Goal: Book appointment/travel/reservation

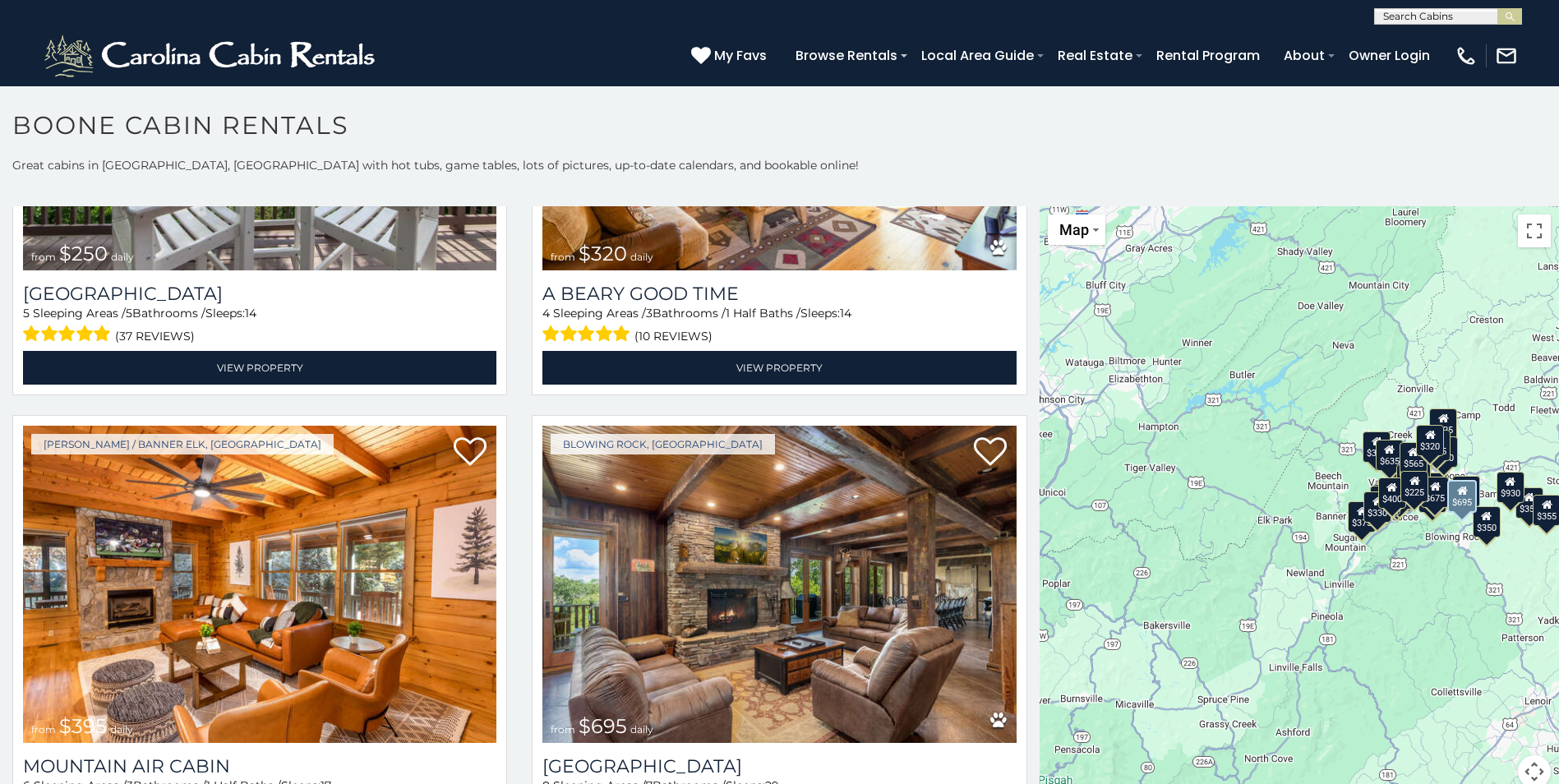
scroll to position [5670, 0]
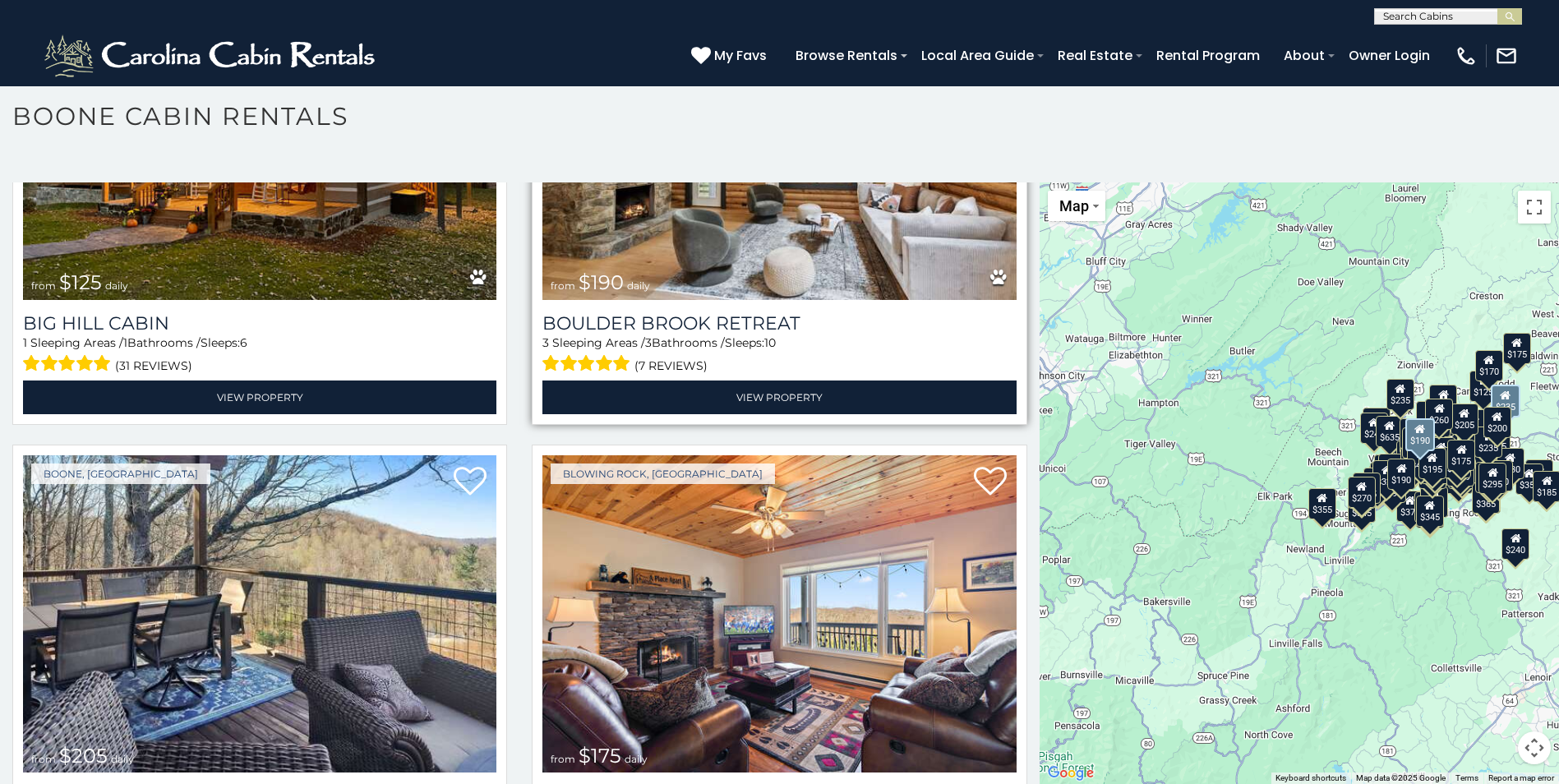
scroll to position [17304, 0]
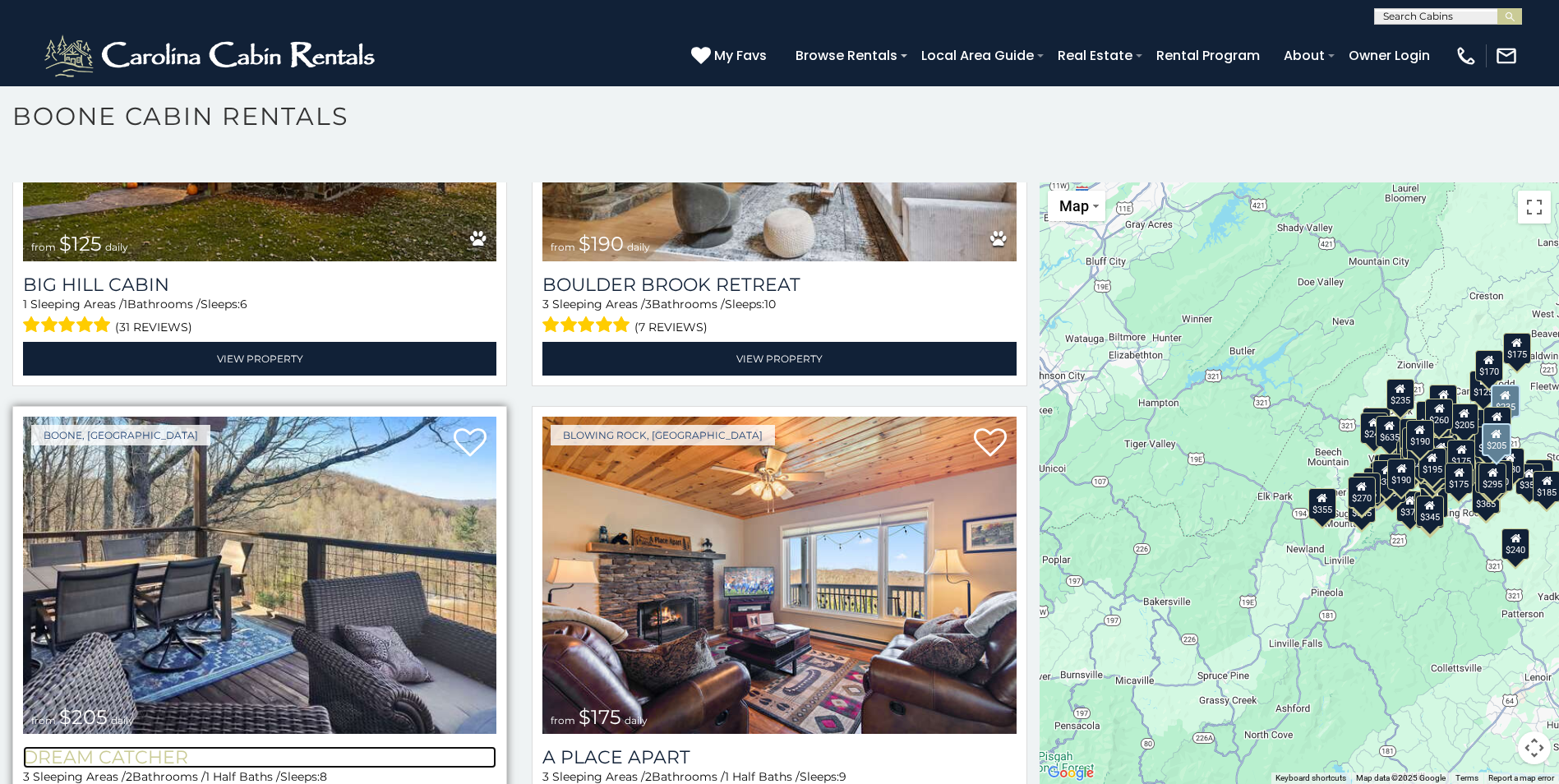
click at [152, 746] on h3 "Dream Catcher" at bounding box center [260, 757] width 473 height 22
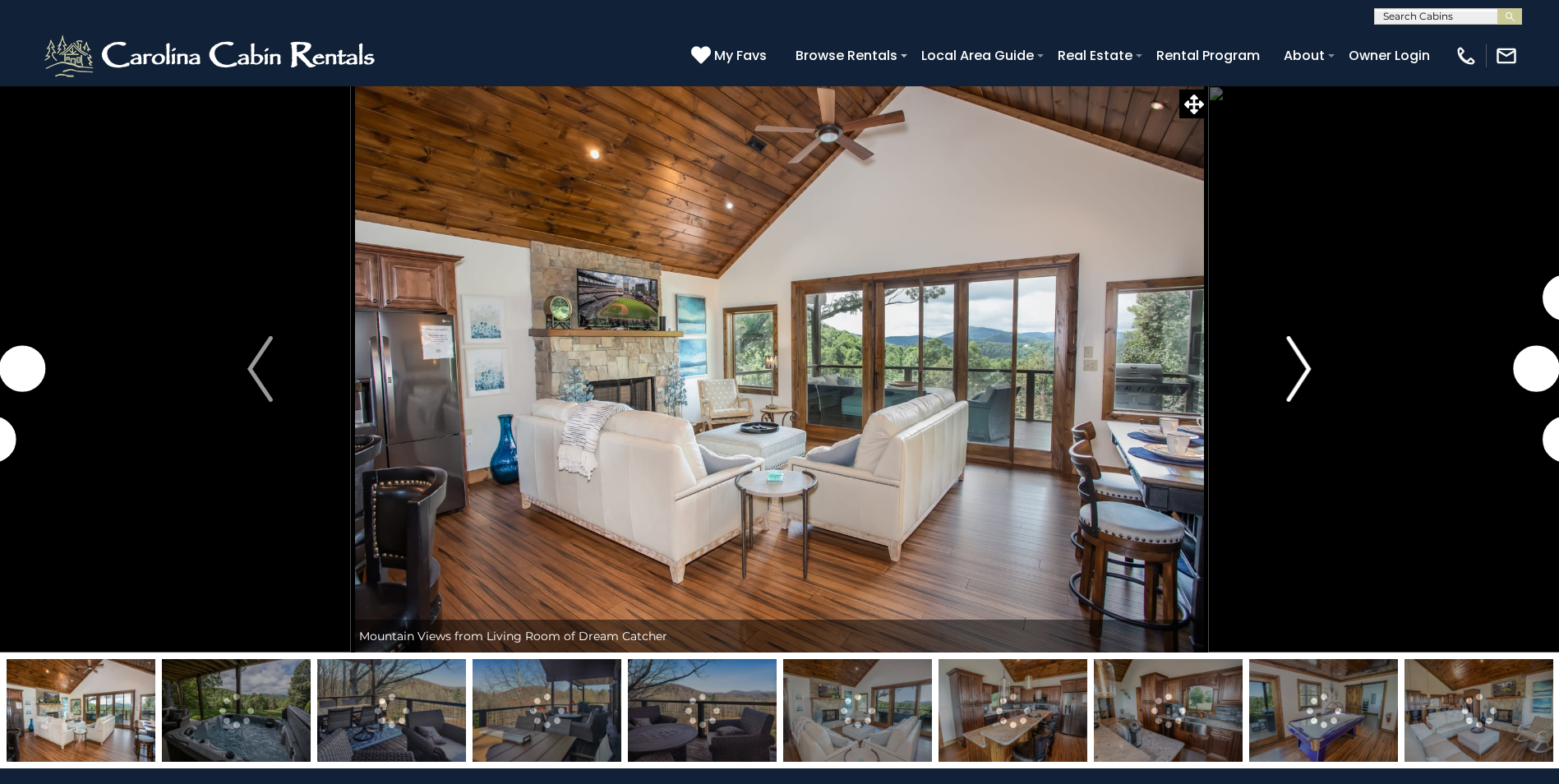
click at [1297, 372] on img "Next" at bounding box center [1298, 368] width 25 height 66
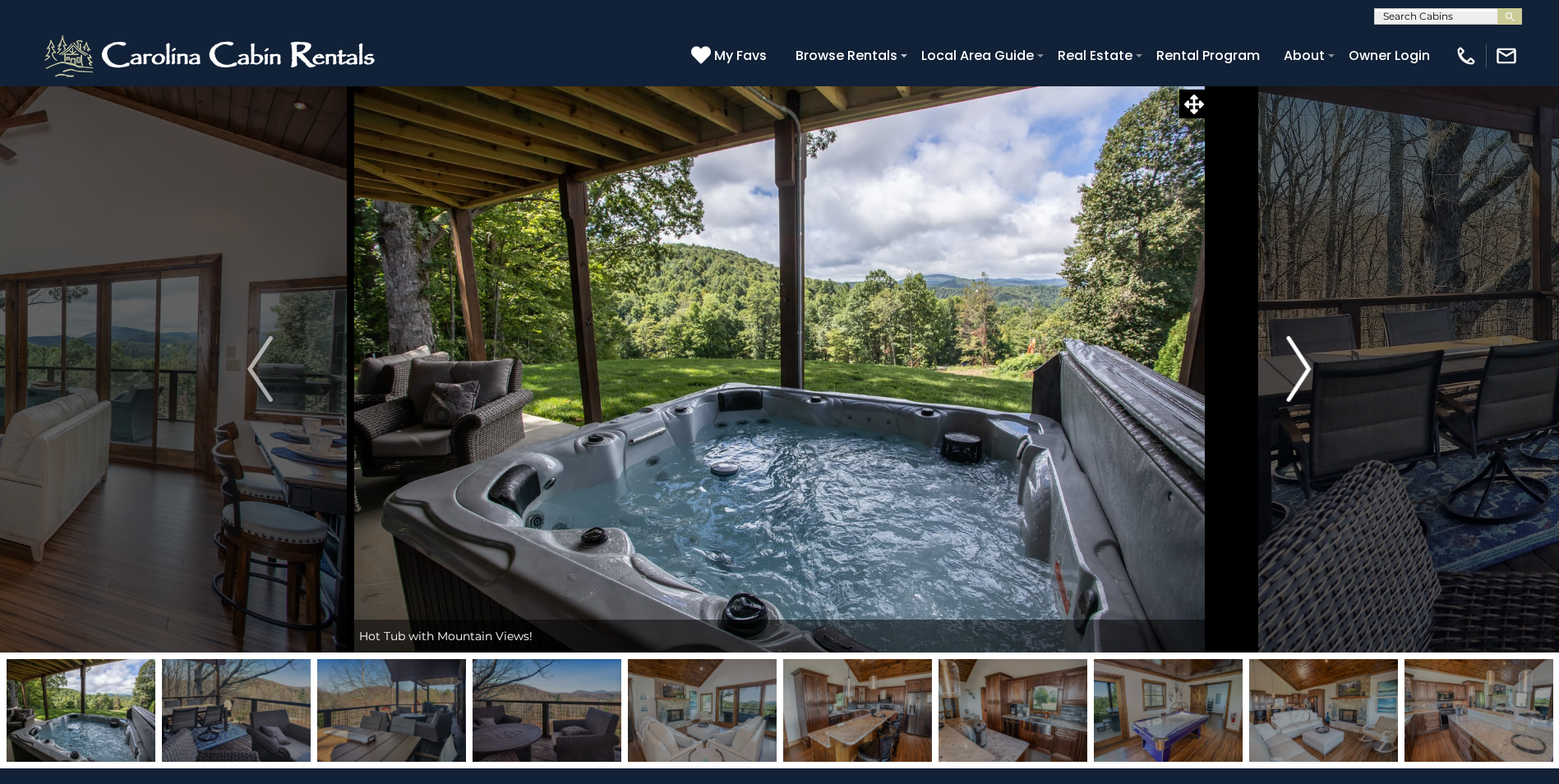
click at [1309, 365] on img "Next" at bounding box center [1298, 368] width 25 height 66
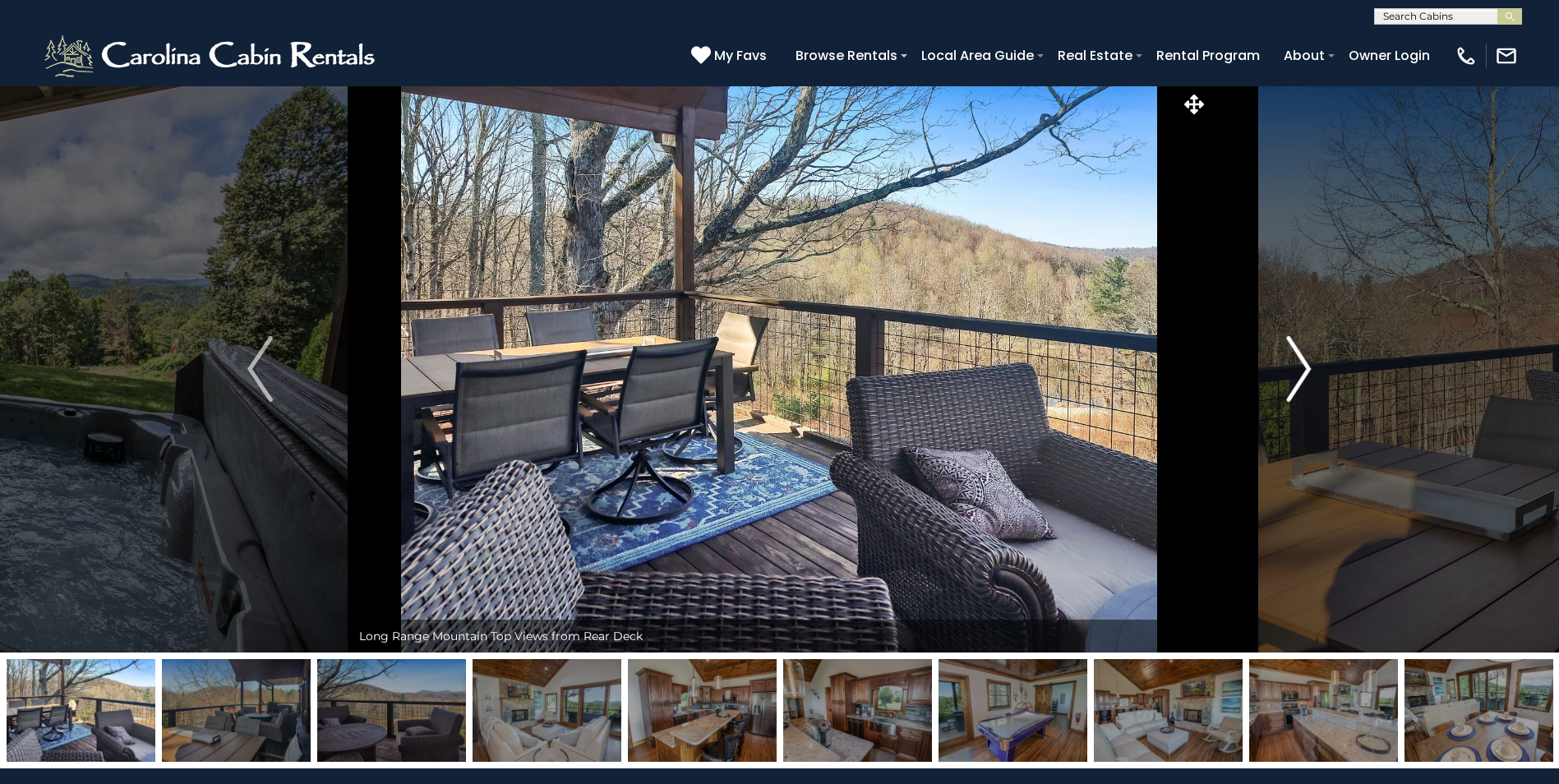
click at [1305, 368] on img "Next" at bounding box center [1298, 368] width 25 height 66
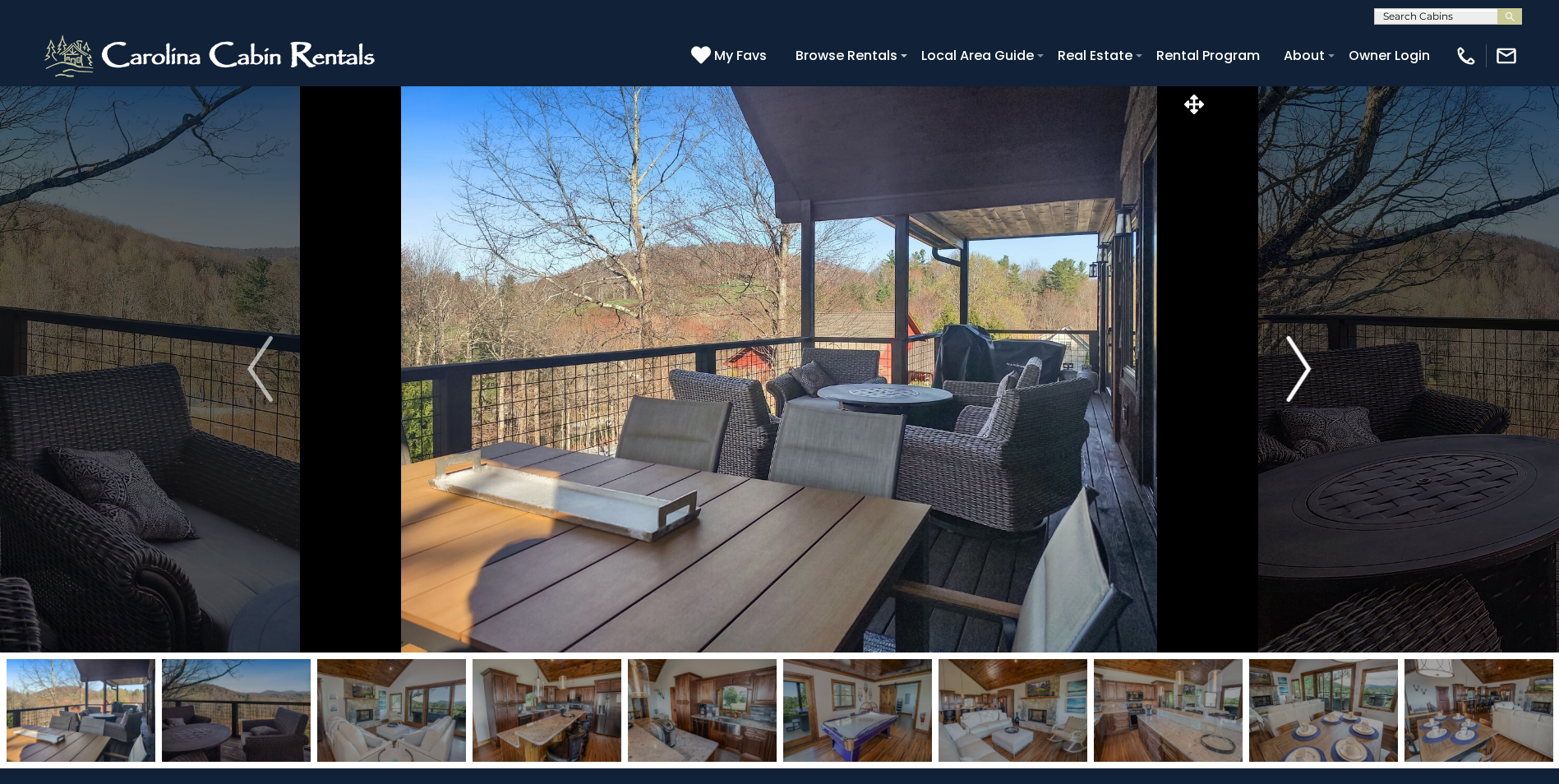
click at [1299, 368] on img "Next" at bounding box center [1298, 368] width 25 height 66
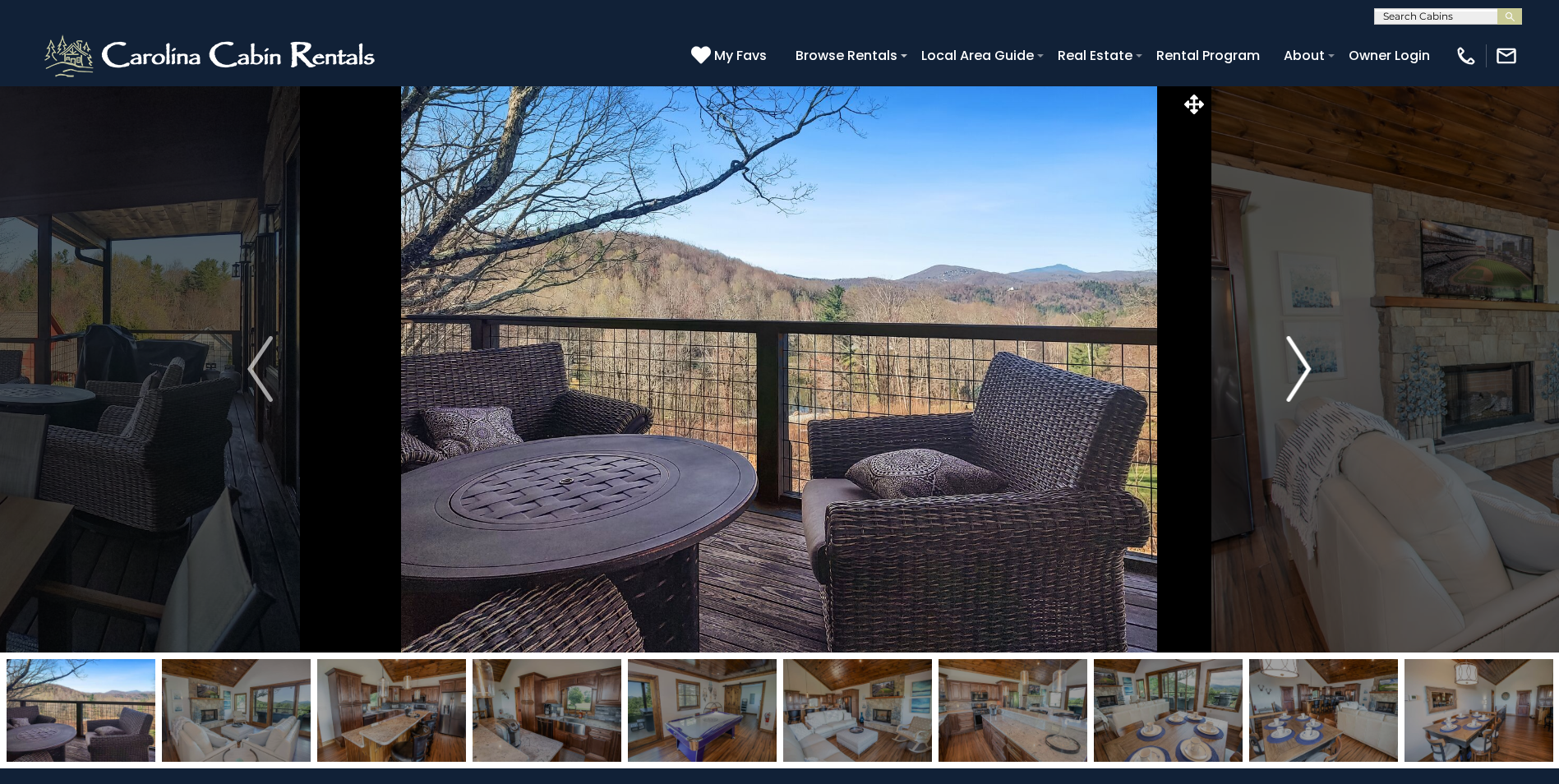
click at [1299, 368] on img "Next" at bounding box center [1298, 368] width 25 height 66
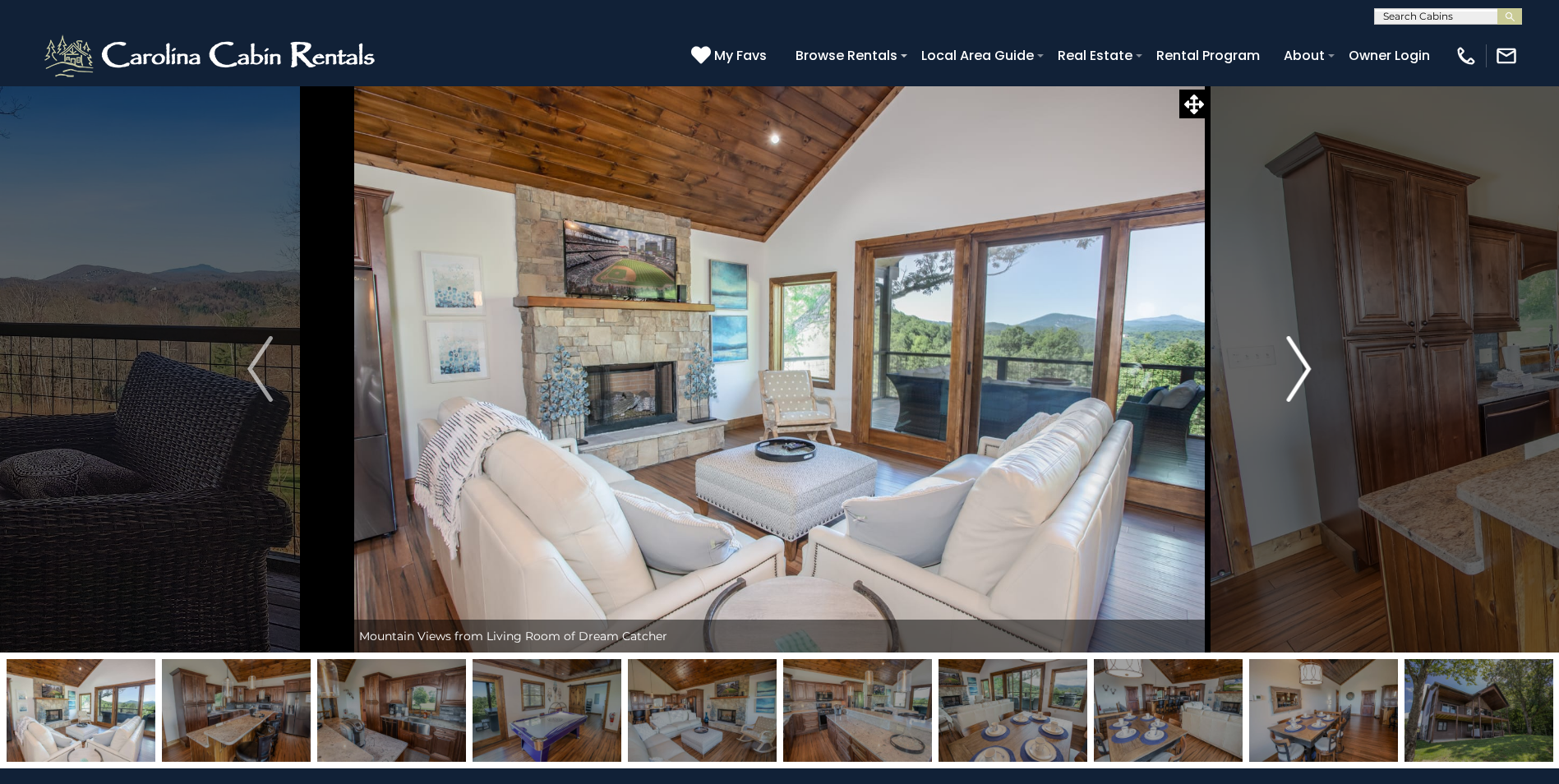
click at [1303, 371] on img "Next" at bounding box center [1298, 368] width 25 height 66
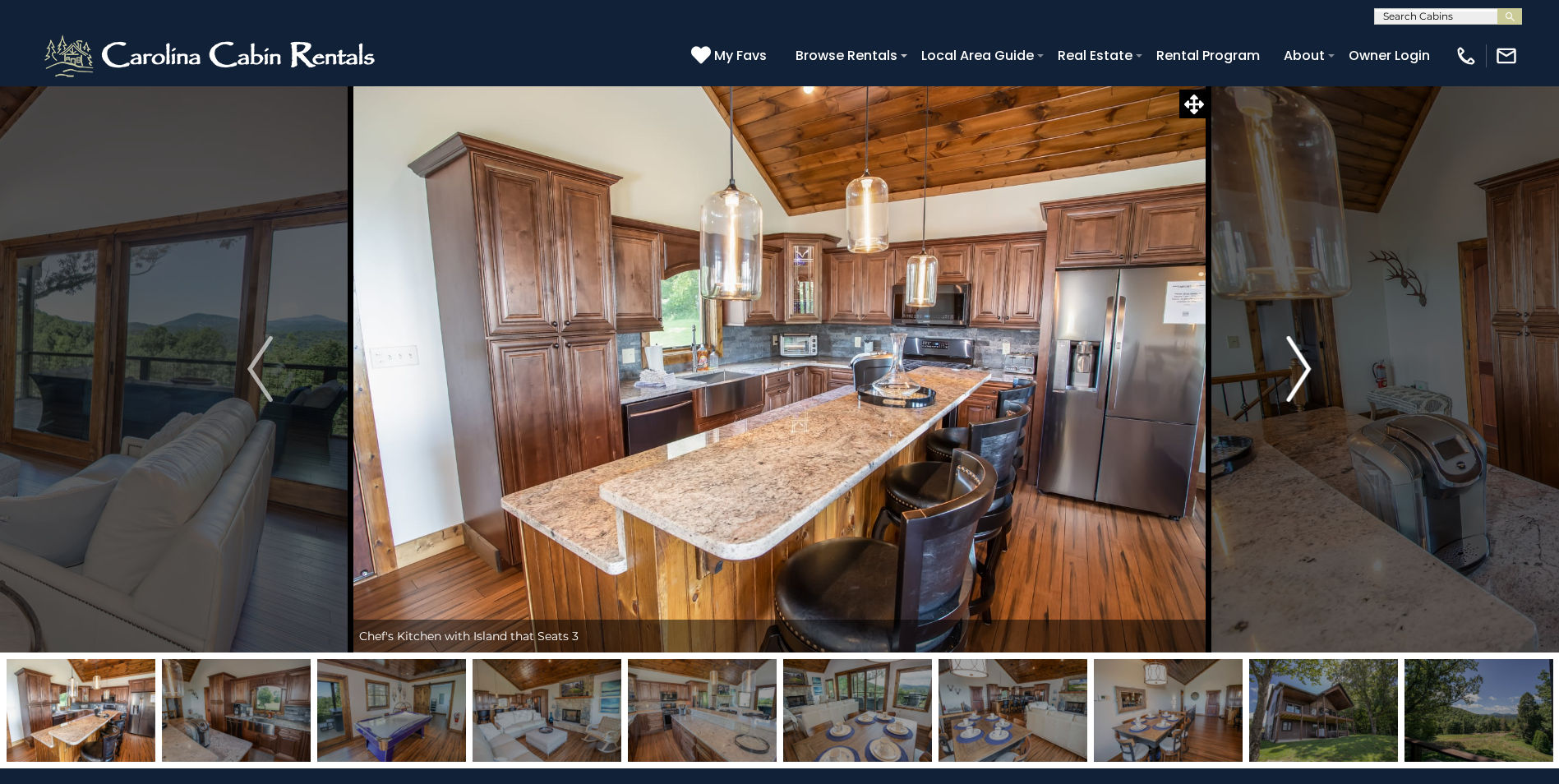
click at [1304, 371] on img "Next" at bounding box center [1298, 368] width 25 height 66
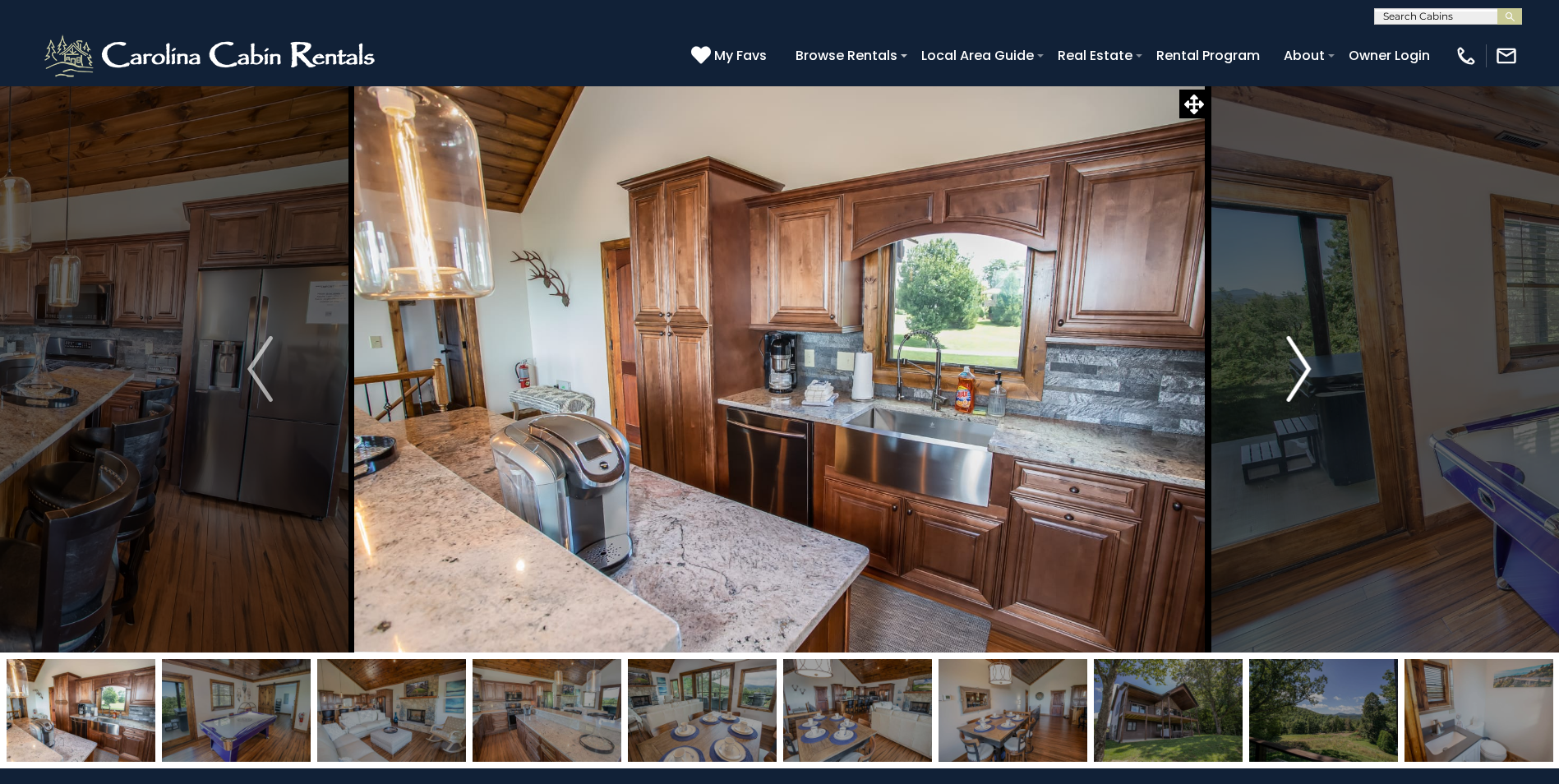
click at [1304, 371] on img "Next" at bounding box center [1298, 368] width 25 height 66
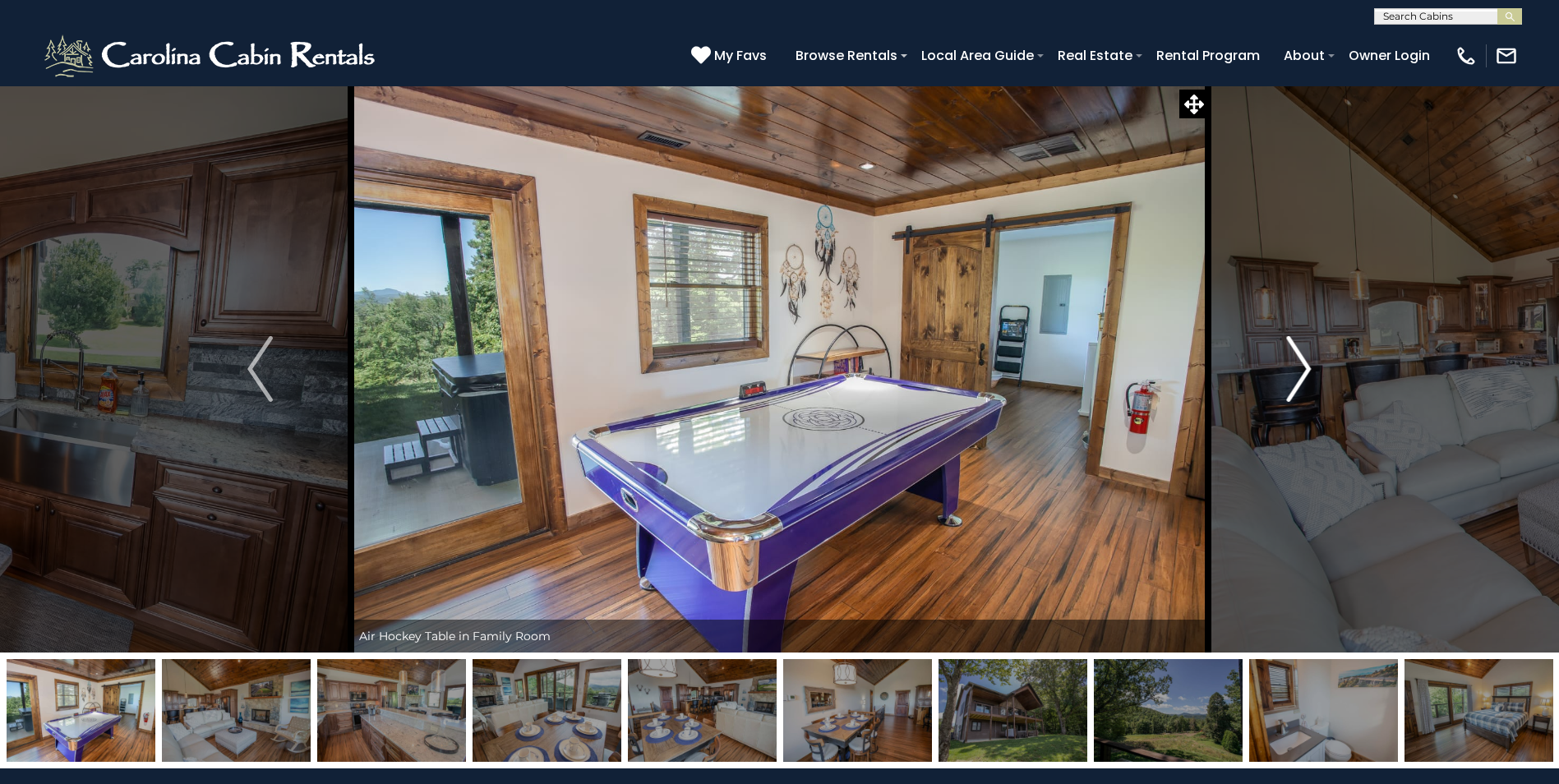
click at [1302, 371] on img "Next" at bounding box center [1298, 368] width 25 height 66
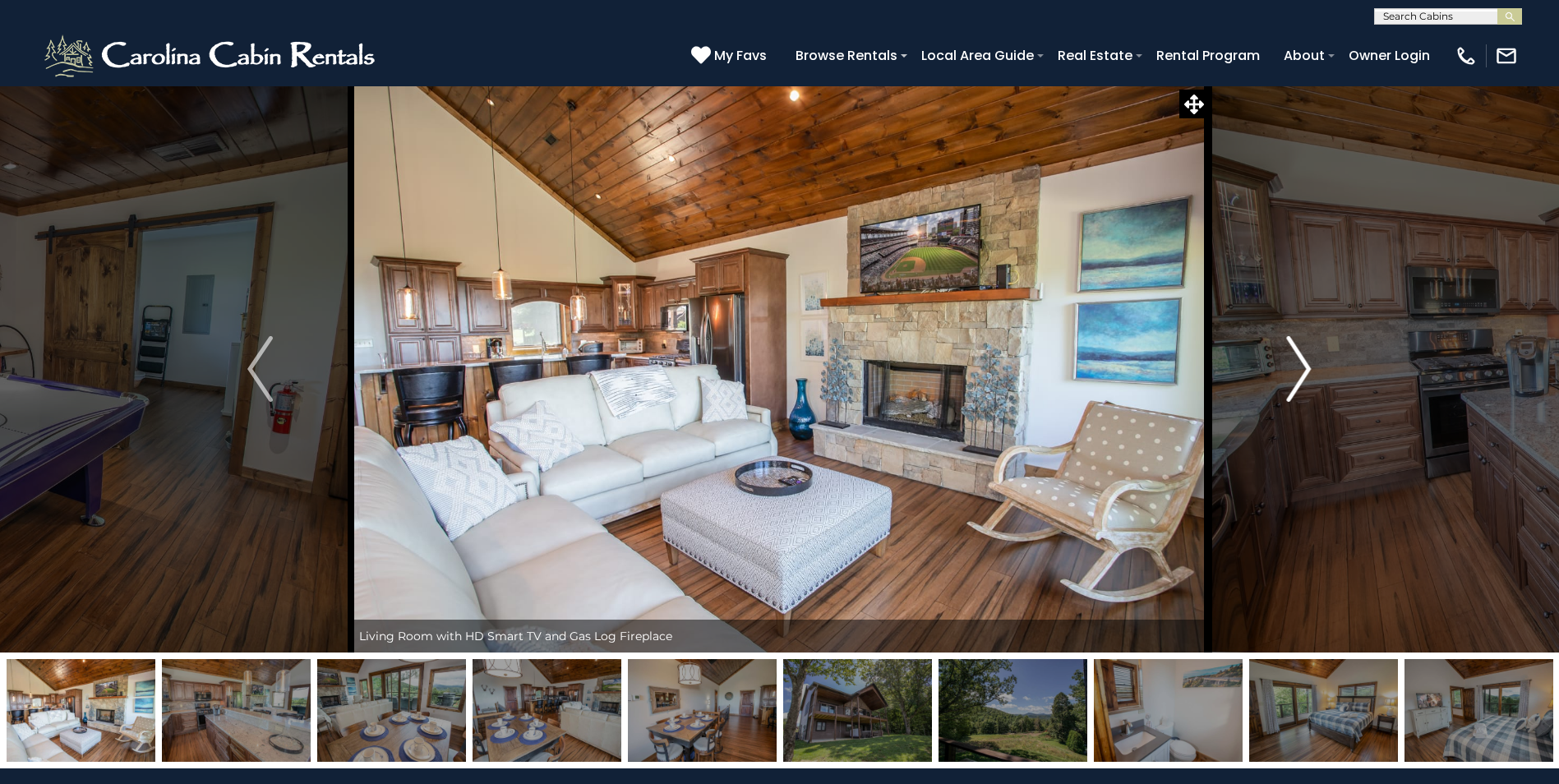
click at [1292, 373] on img "Next" at bounding box center [1298, 368] width 25 height 66
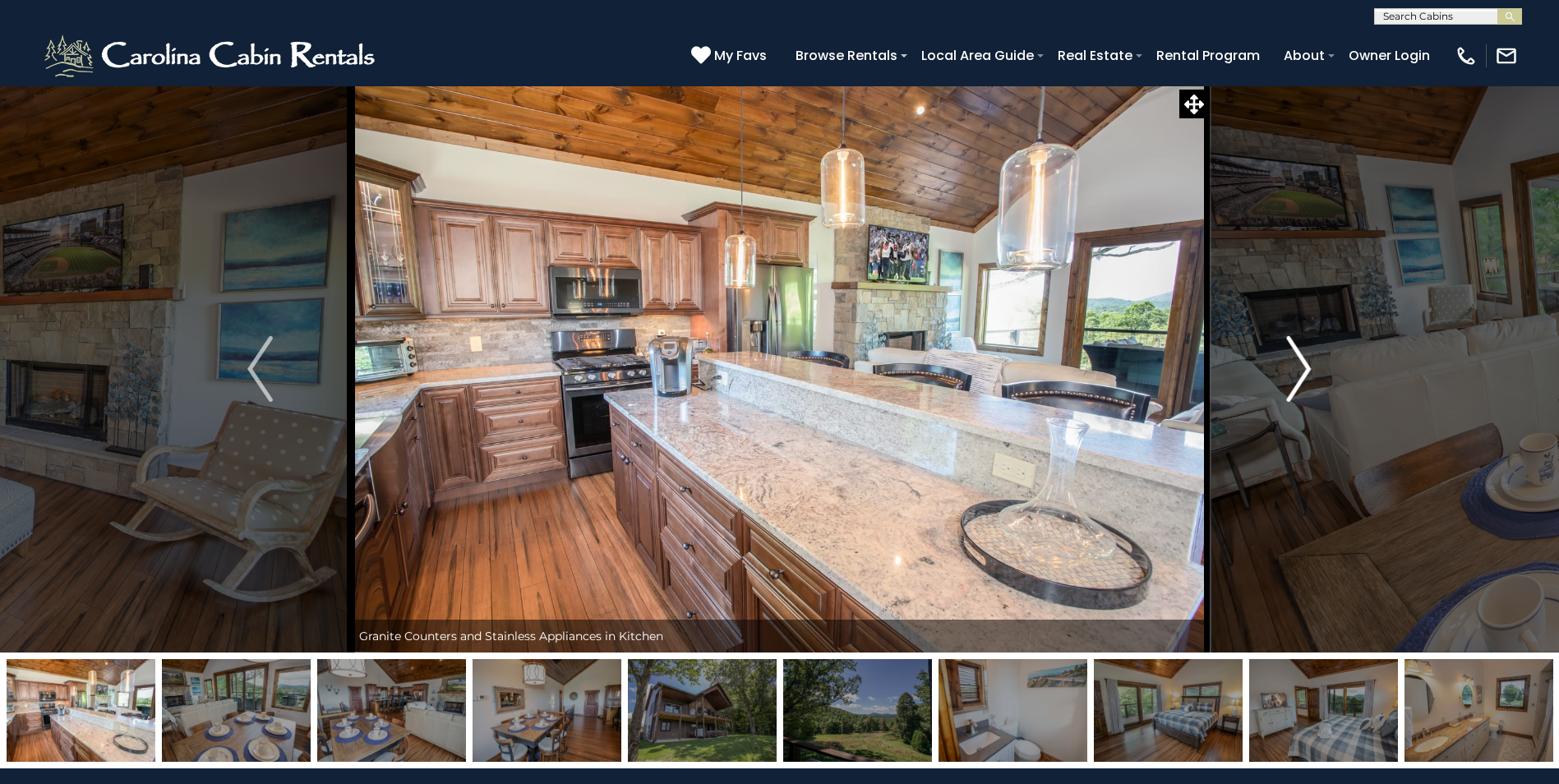
click at [1299, 376] on img "Next" at bounding box center [1298, 368] width 25 height 66
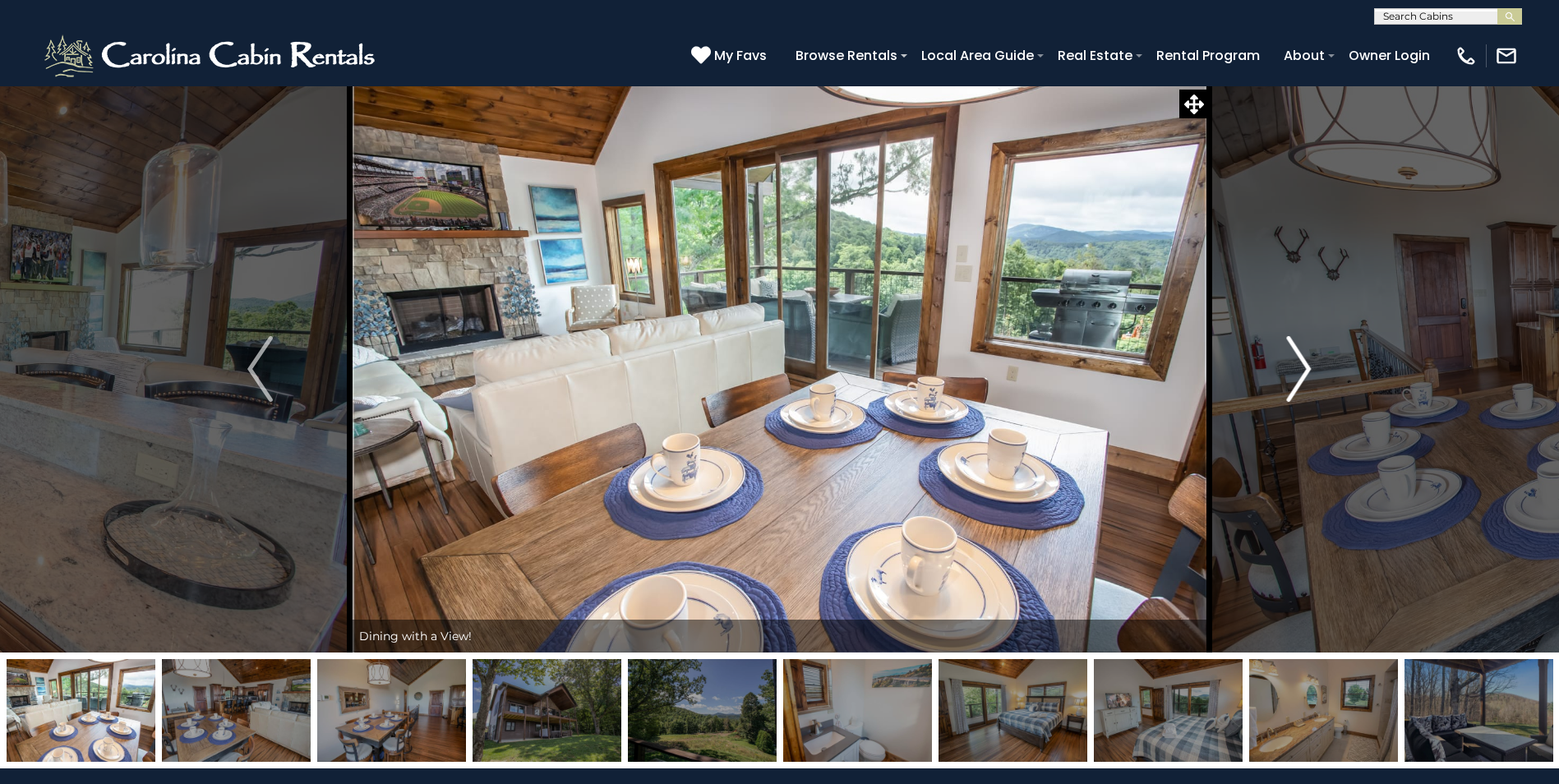
click at [1302, 376] on img "Next" at bounding box center [1298, 368] width 25 height 66
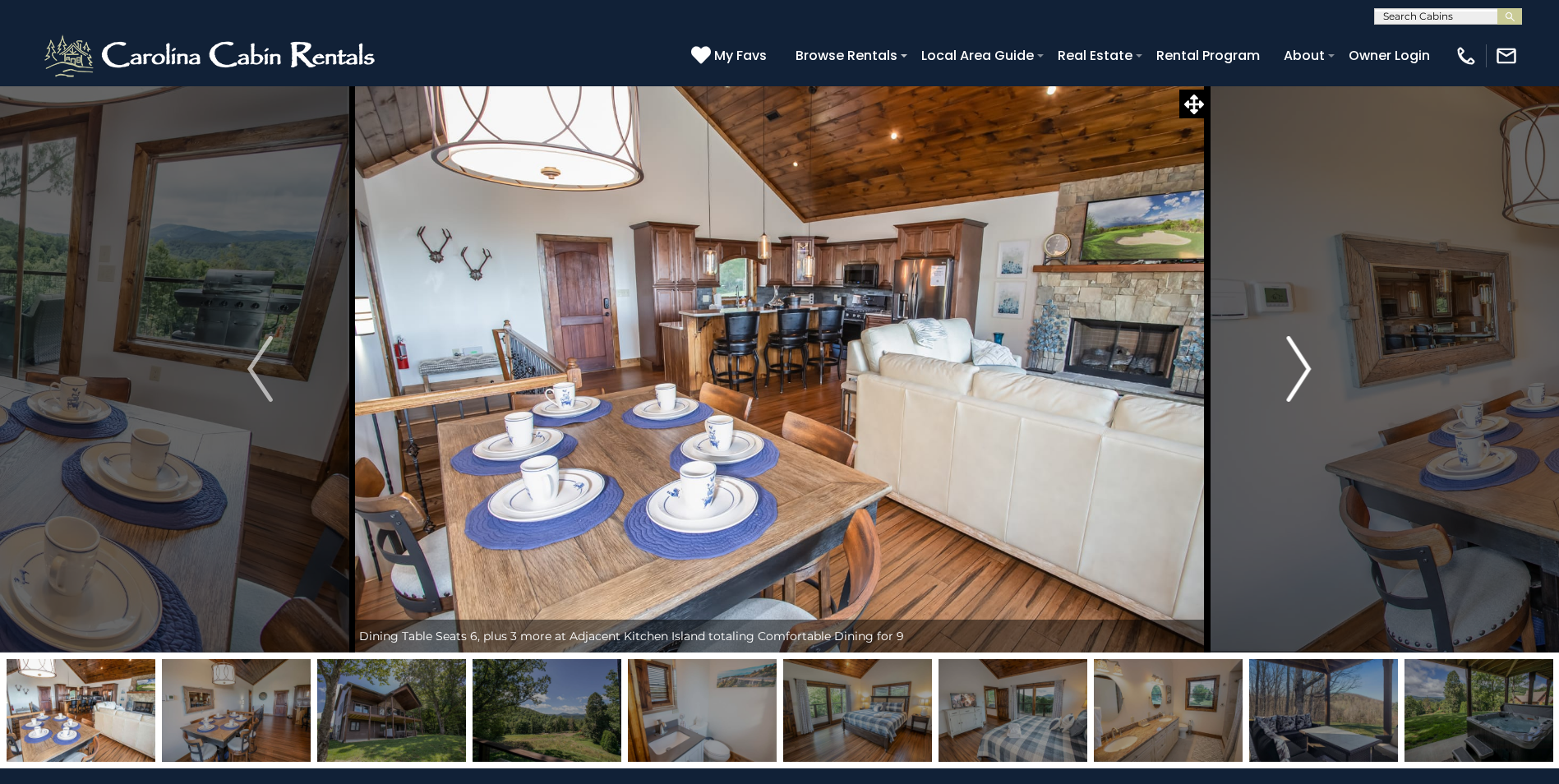
click at [1301, 376] on img "Next" at bounding box center [1298, 368] width 25 height 66
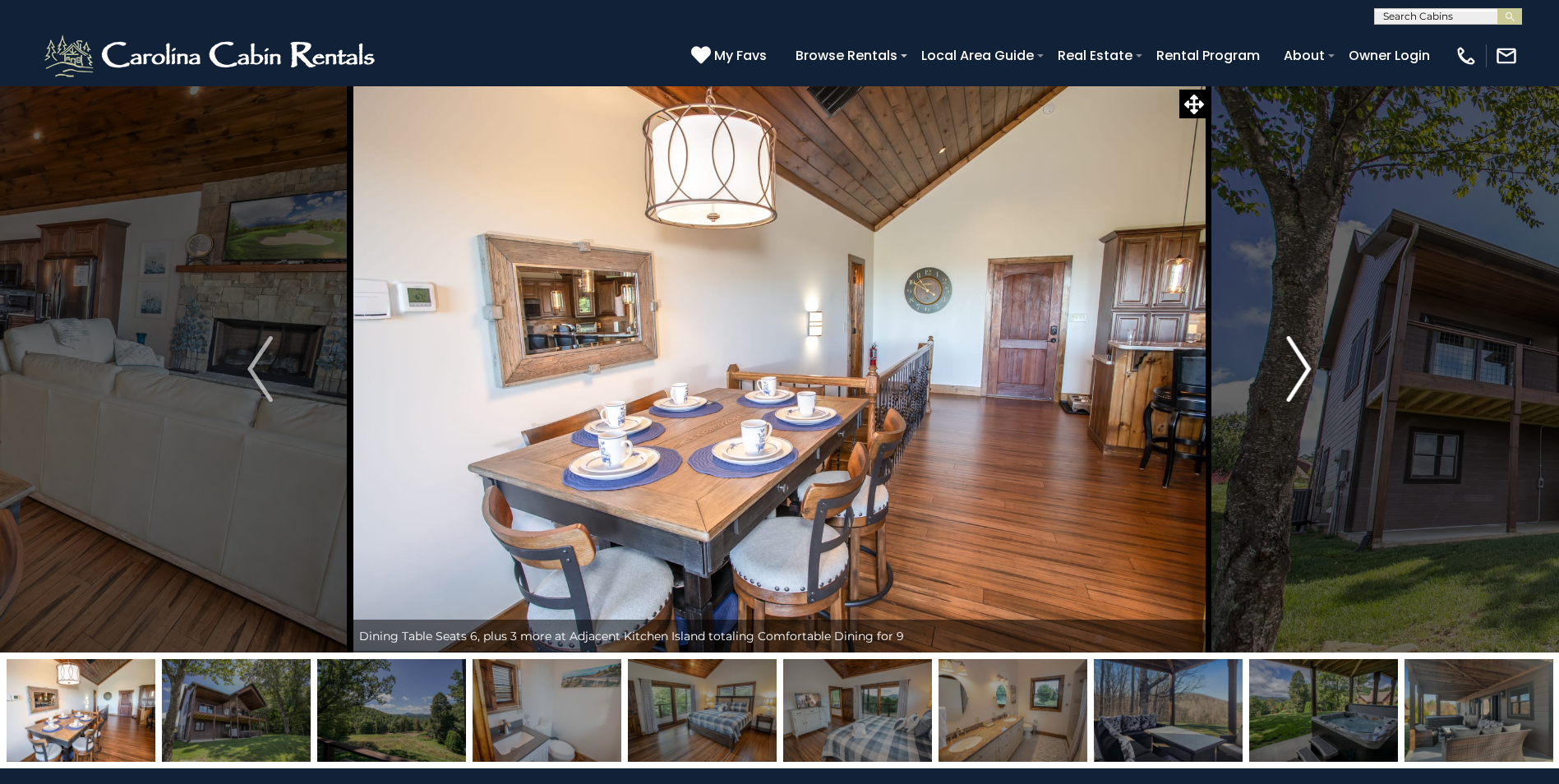
click at [1296, 376] on img "Next" at bounding box center [1298, 368] width 25 height 66
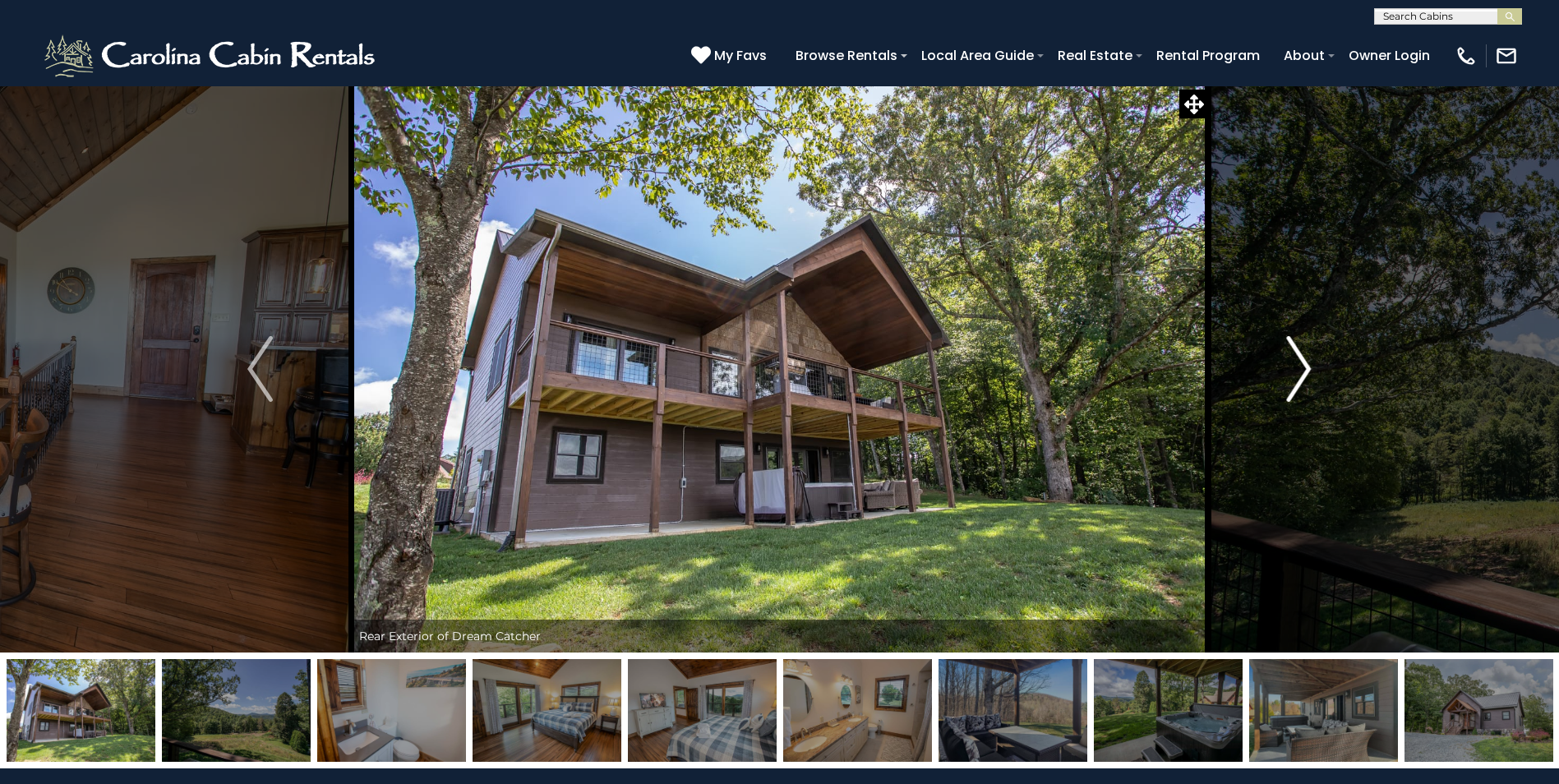
click at [1296, 376] on img "Next" at bounding box center [1298, 368] width 25 height 66
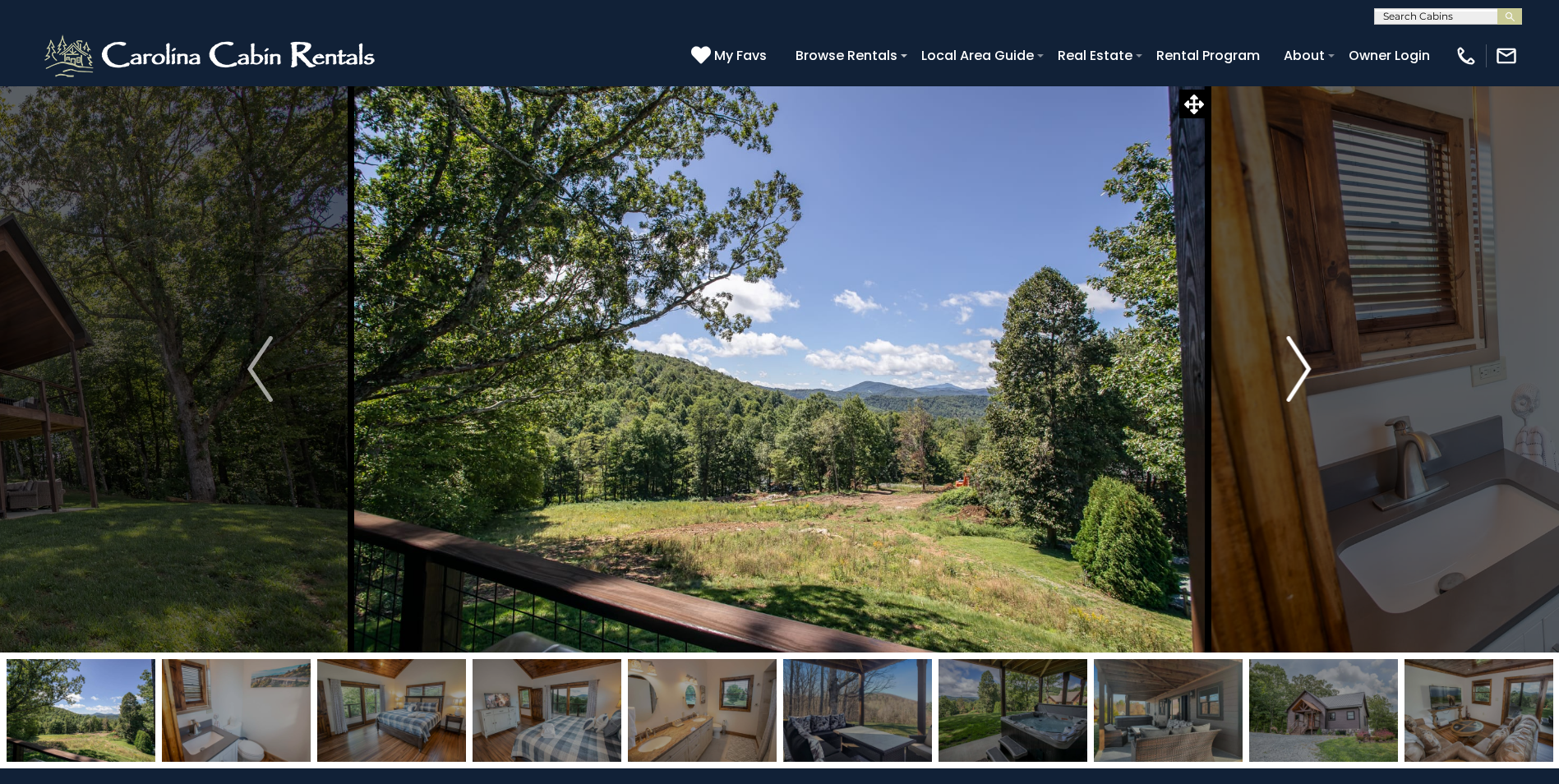
click at [1296, 376] on img "Next" at bounding box center [1298, 368] width 25 height 66
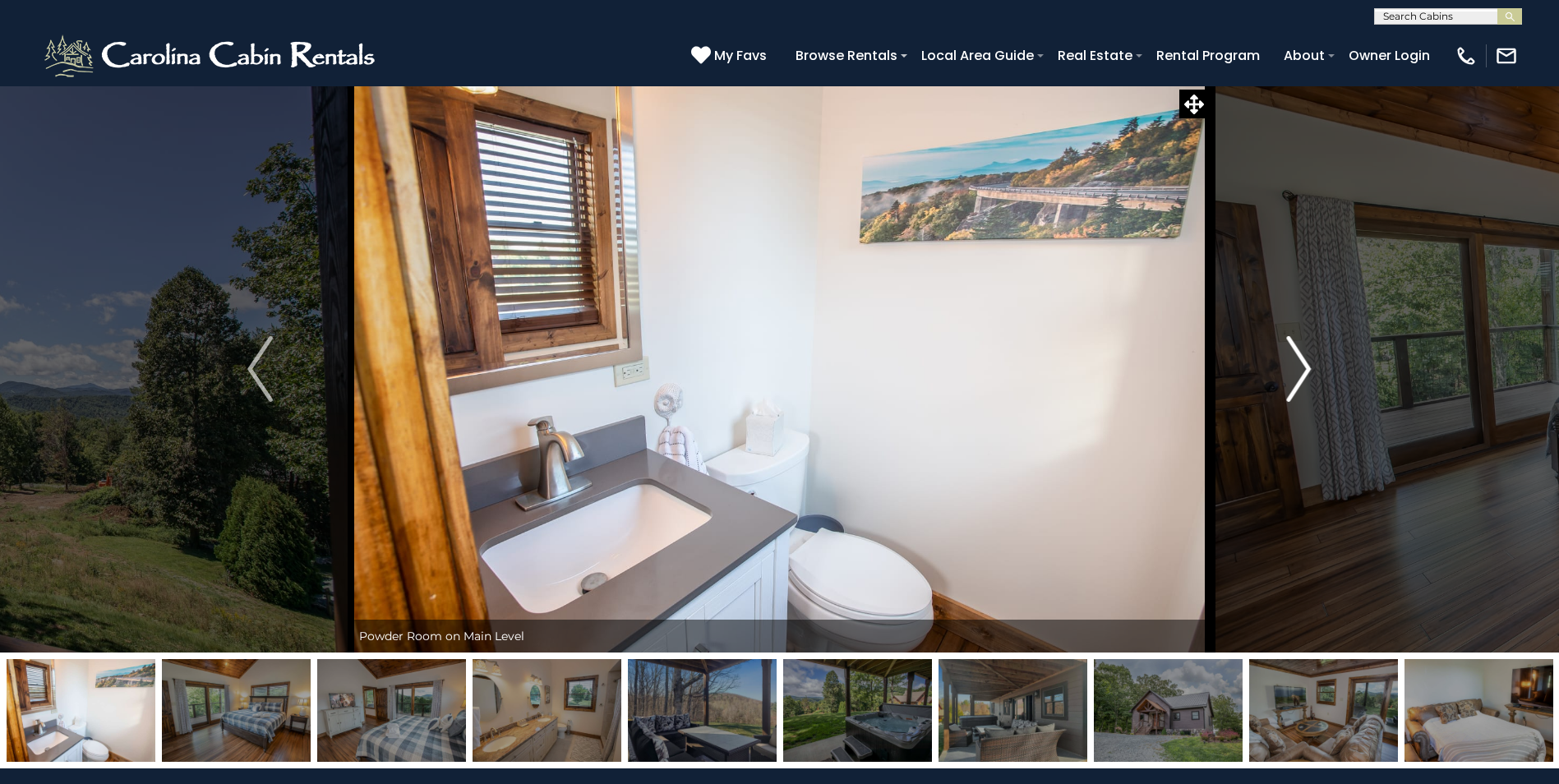
click at [1296, 376] on img "Next" at bounding box center [1298, 368] width 25 height 66
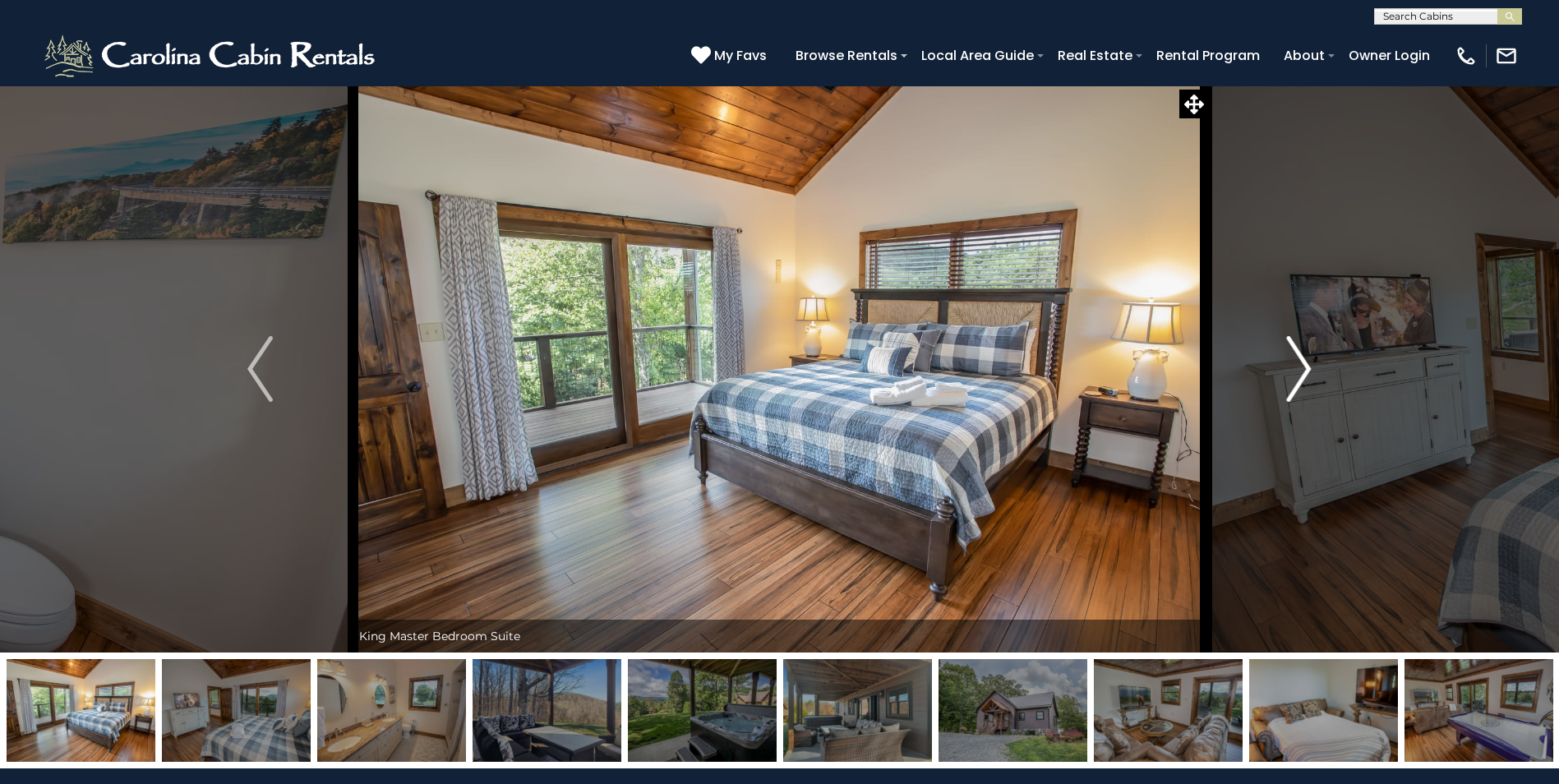
click at [1295, 376] on img "Next" at bounding box center [1298, 368] width 25 height 66
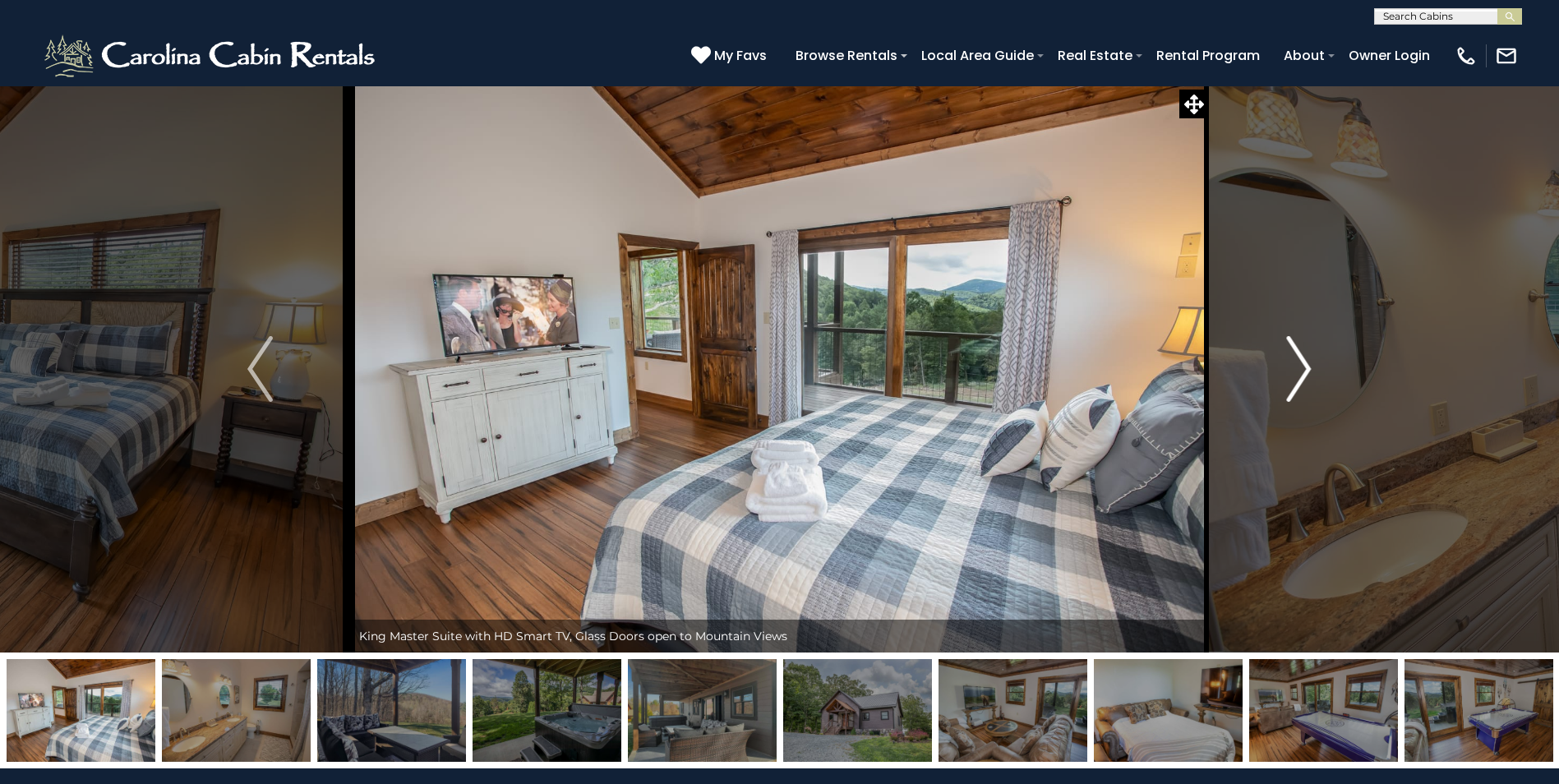
click at [1292, 376] on img "Next" at bounding box center [1298, 368] width 25 height 66
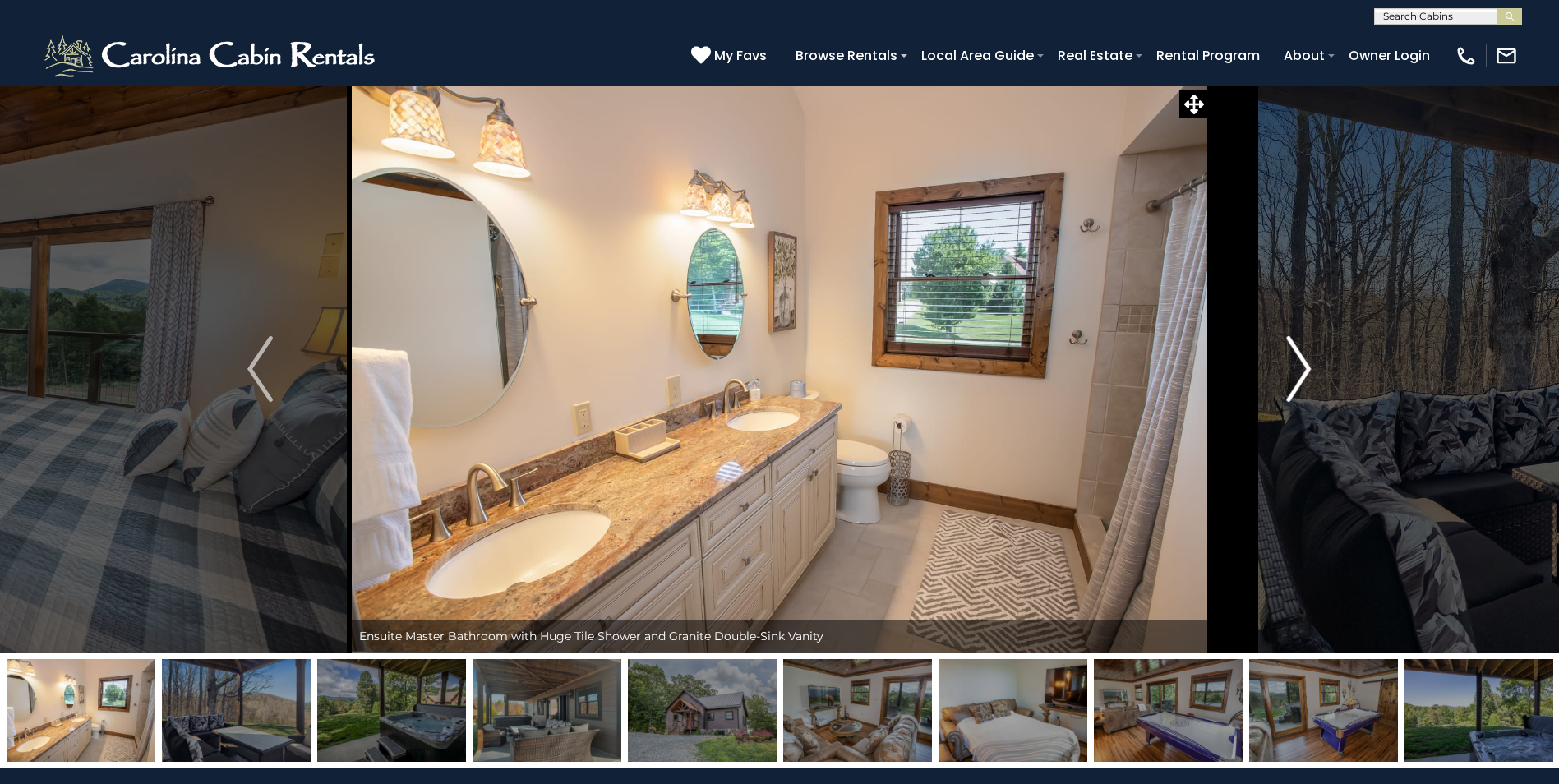
click at [1304, 377] on img "Next" at bounding box center [1298, 368] width 25 height 66
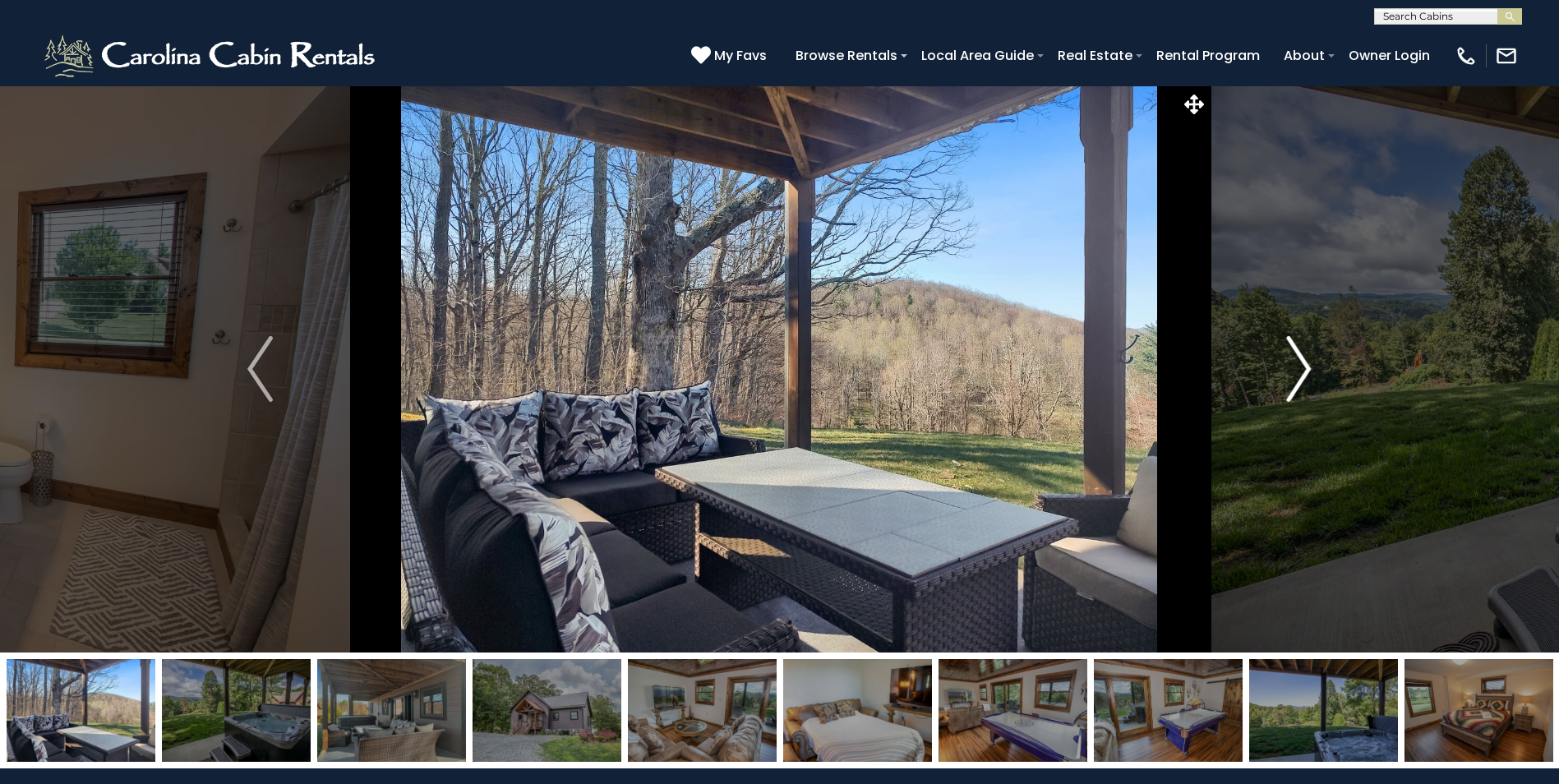
click at [1296, 377] on img "Next" at bounding box center [1298, 368] width 25 height 66
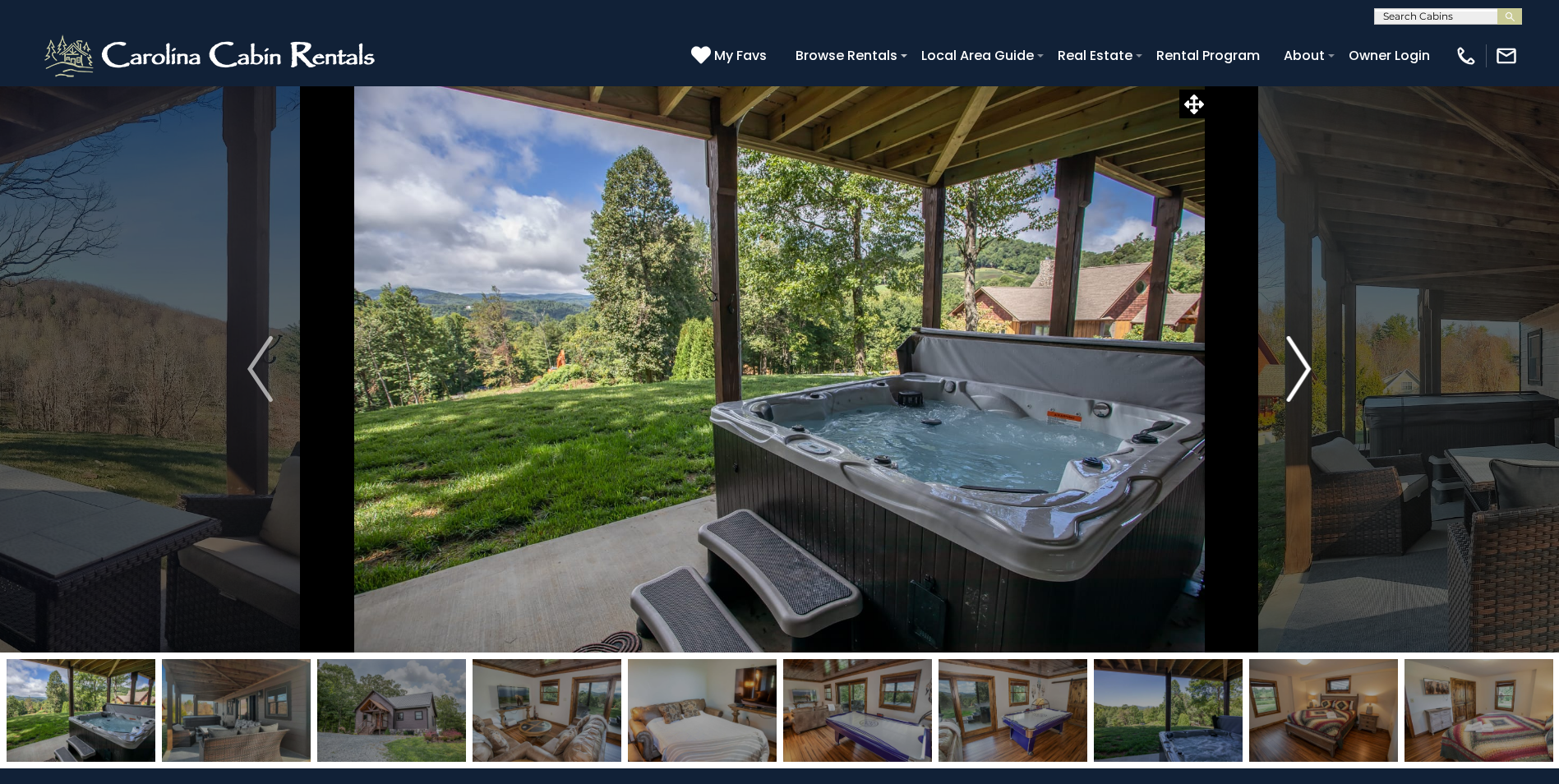
click at [1296, 377] on img "Next" at bounding box center [1298, 368] width 25 height 66
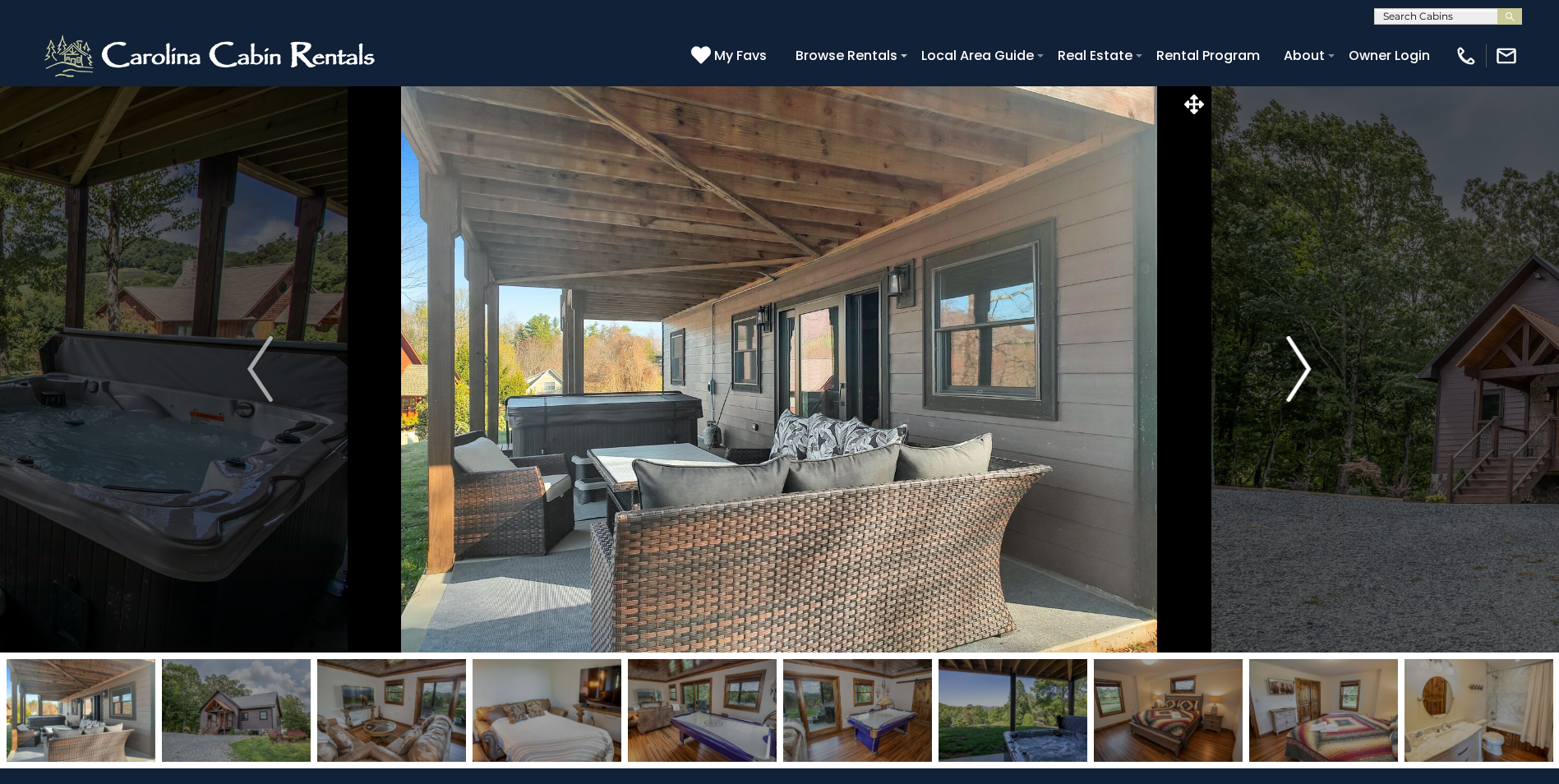
click at [1293, 379] on img "Next" at bounding box center [1298, 368] width 25 height 66
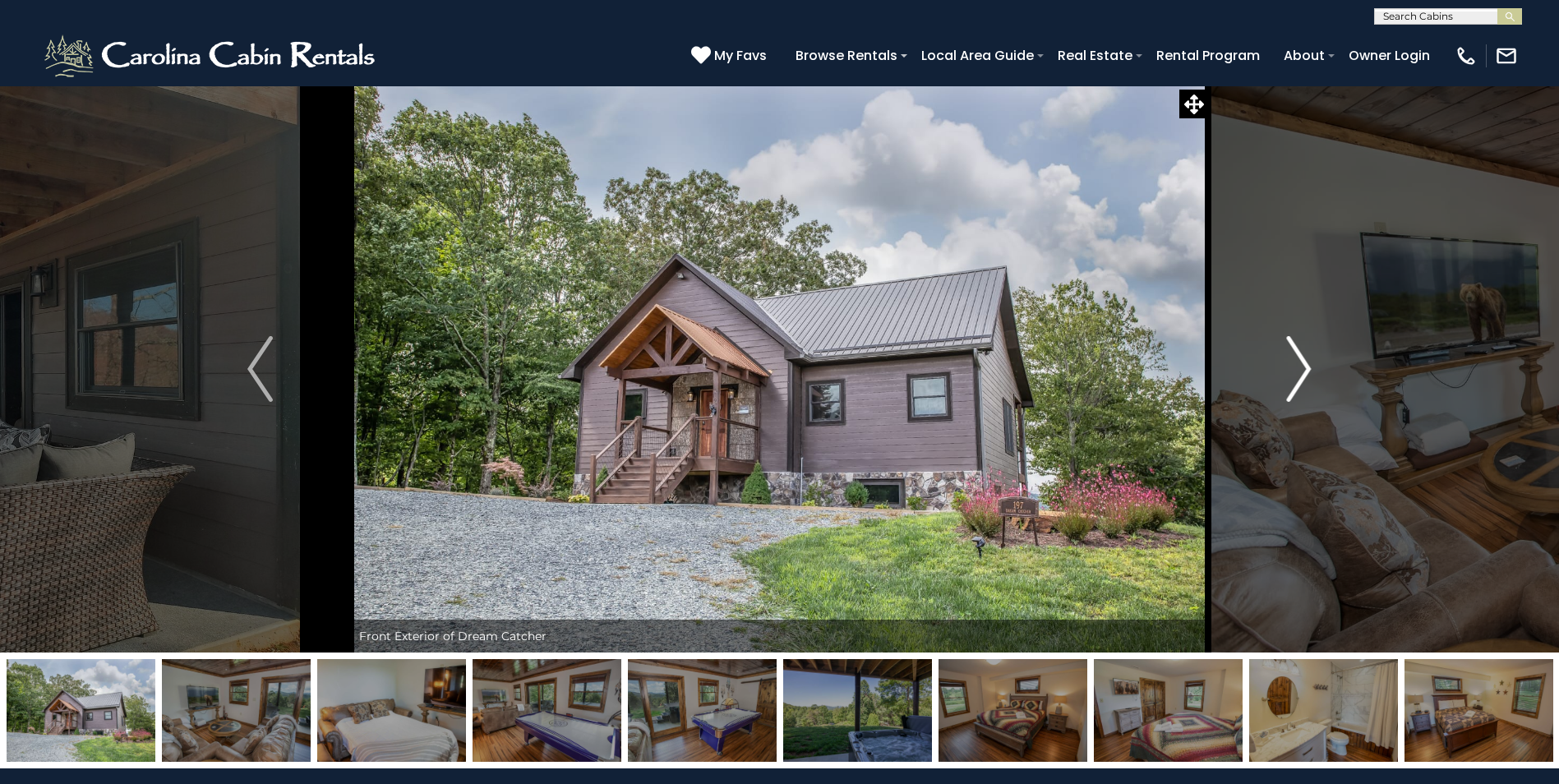
click at [1293, 379] on img "Next" at bounding box center [1298, 368] width 25 height 66
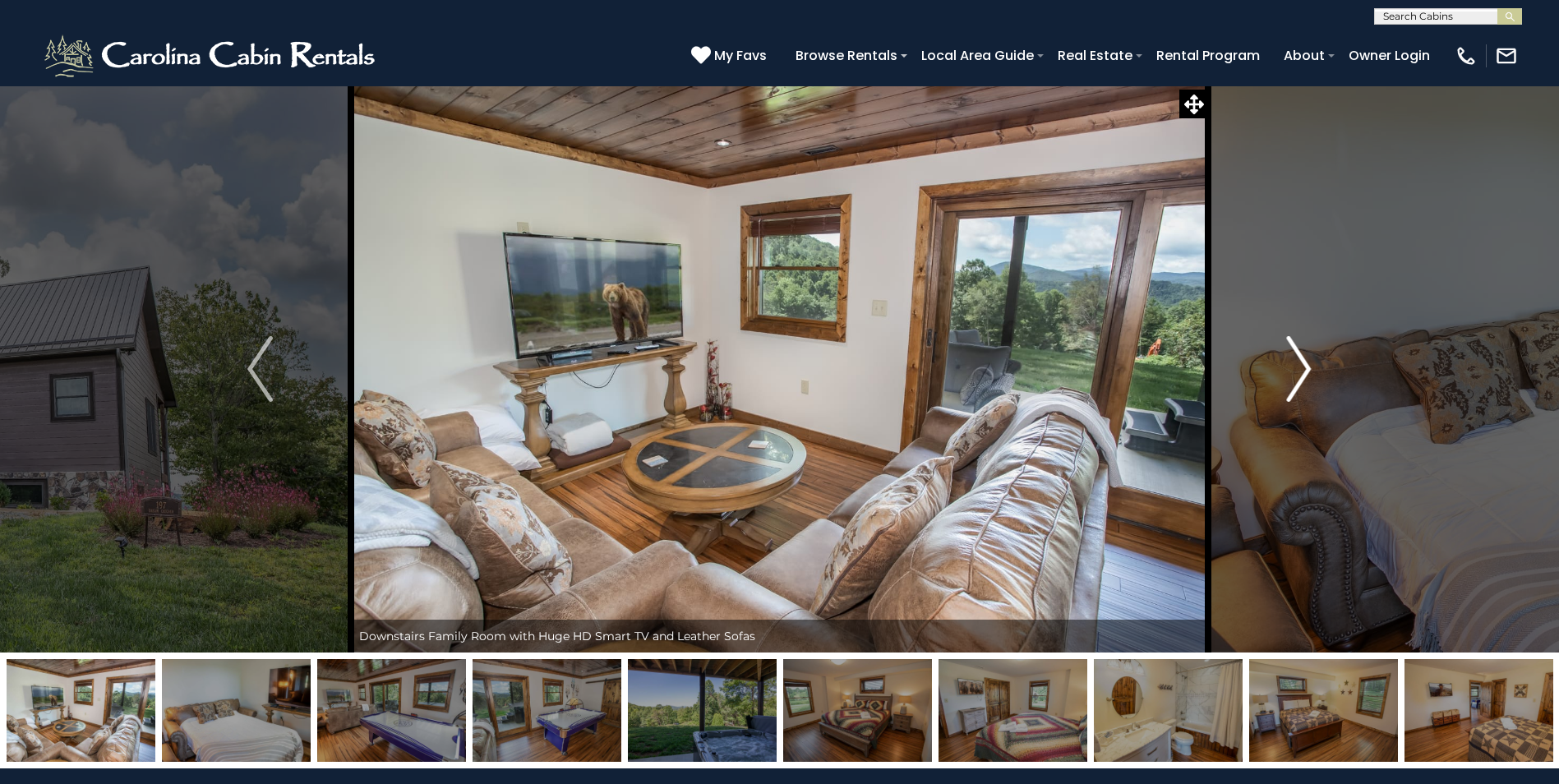
click at [1293, 379] on img "Next" at bounding box center [1298, 368] width 25 height 66
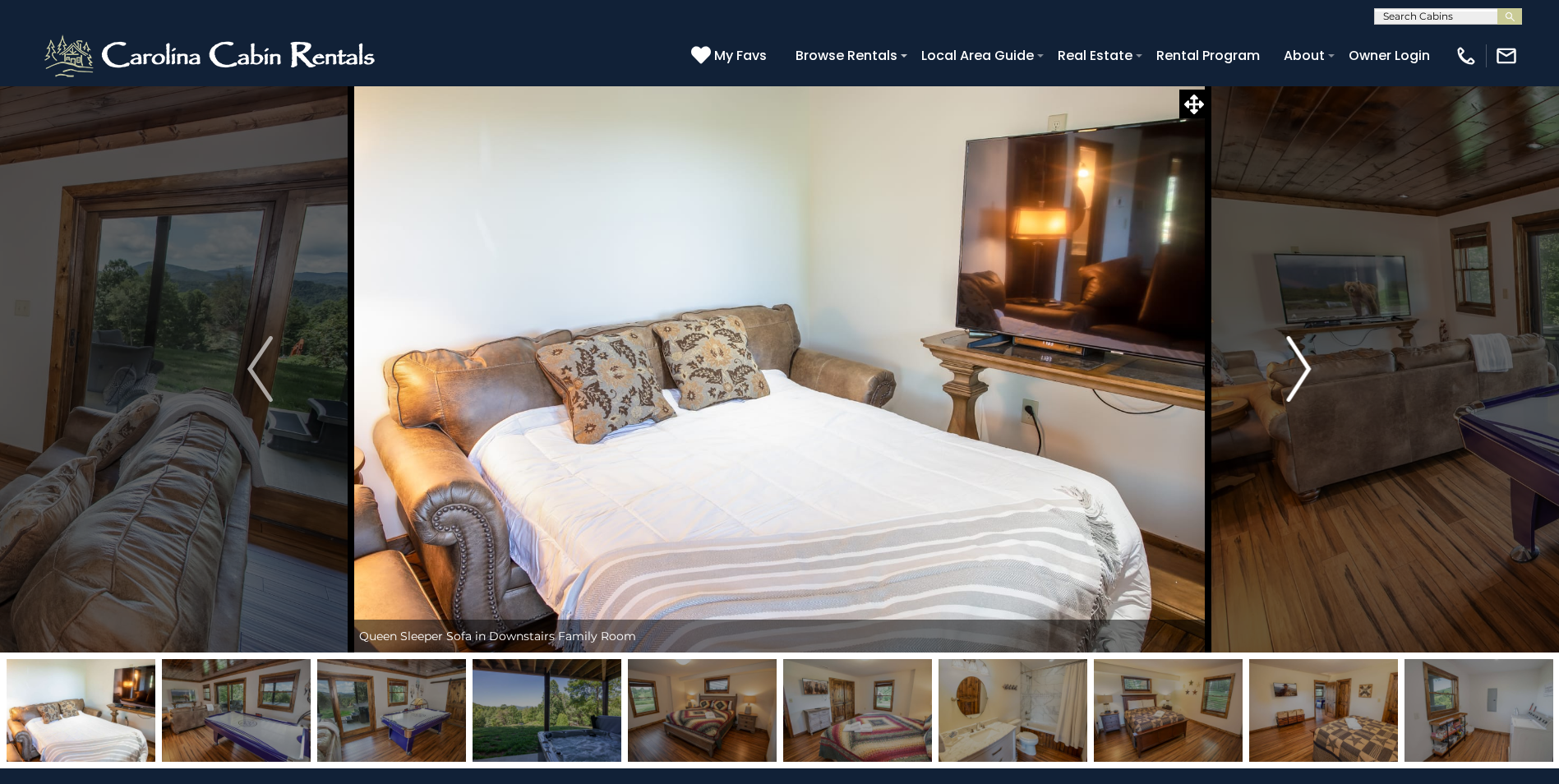
click at [1288, 378] on img "Next" at bounding box center [1298, 368] width 25 height 66
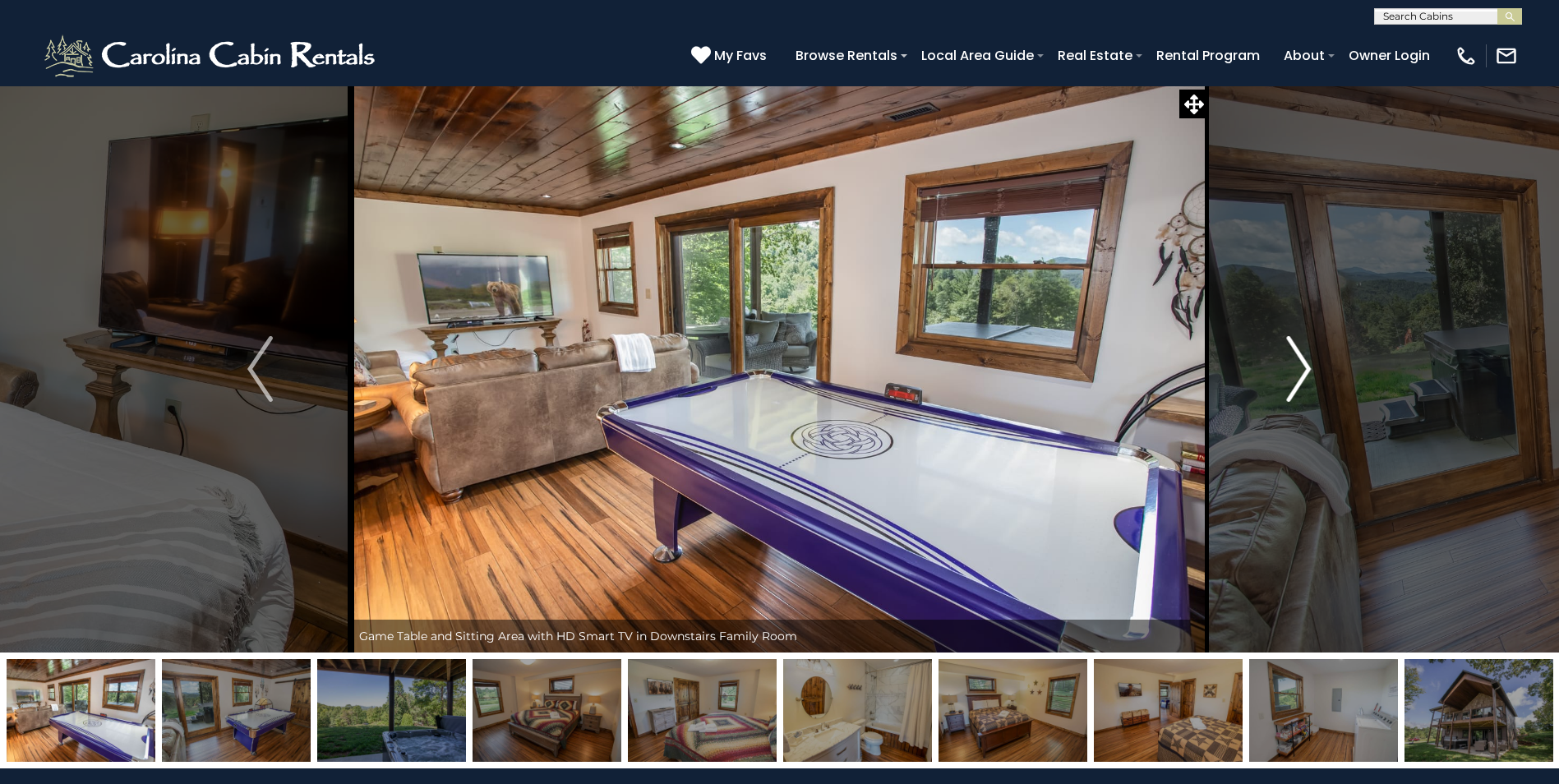
click at [1292, 378] on img "Next" at bounding box center [1298, 368] width 25 height 66
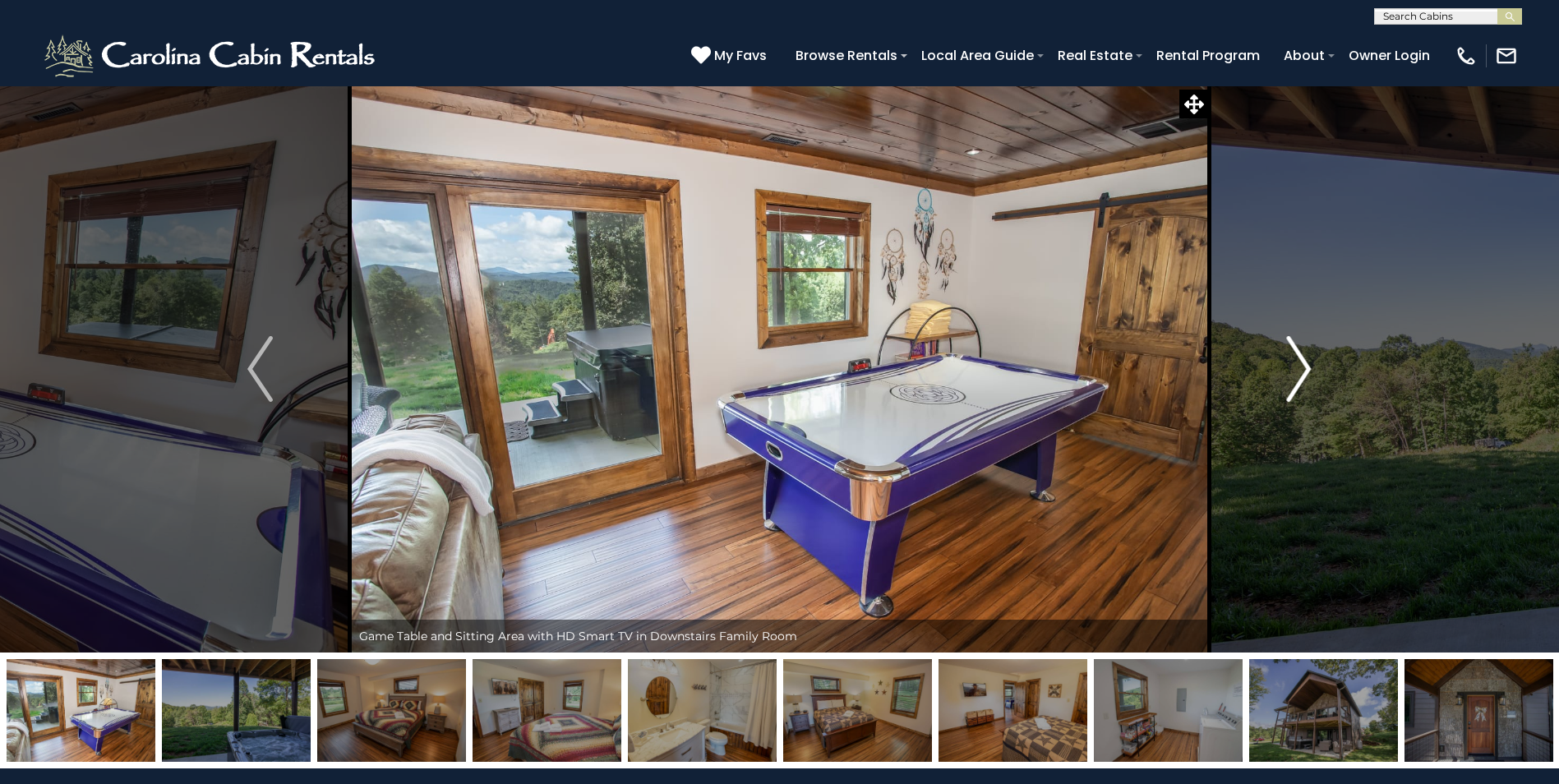
click at [1292, 378] on img "Next" at bounding box center [1298, 368] width 25 height 66
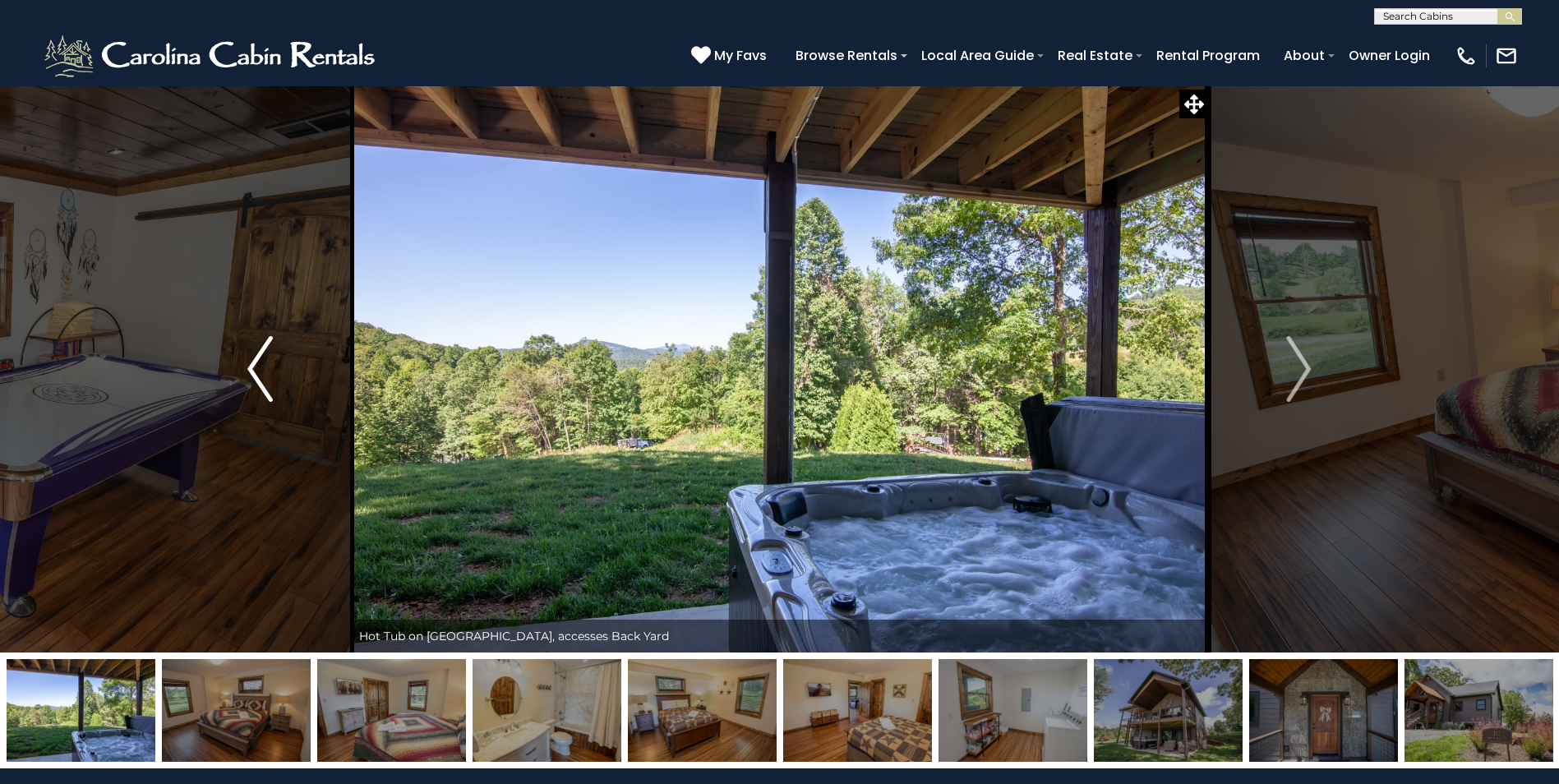
click at [267, 375] on img "Previous" at bounding box center [260, 368] width 25 height 66
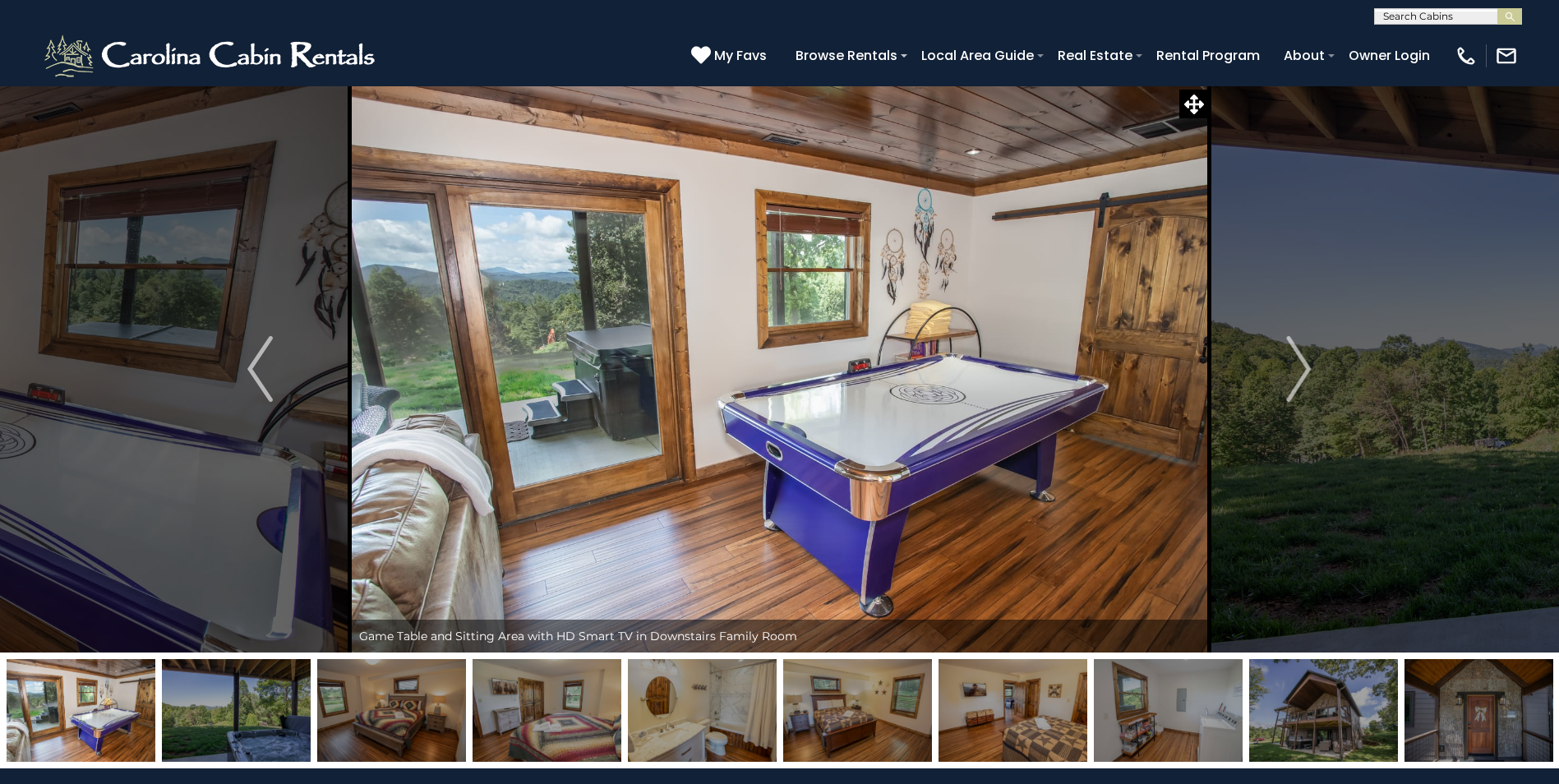
click at [562, 370] on img at bounding box center [779, 369] width 857 height 567
click at [561, 367] on img at bounding box center [779, 369] width 857 height 567
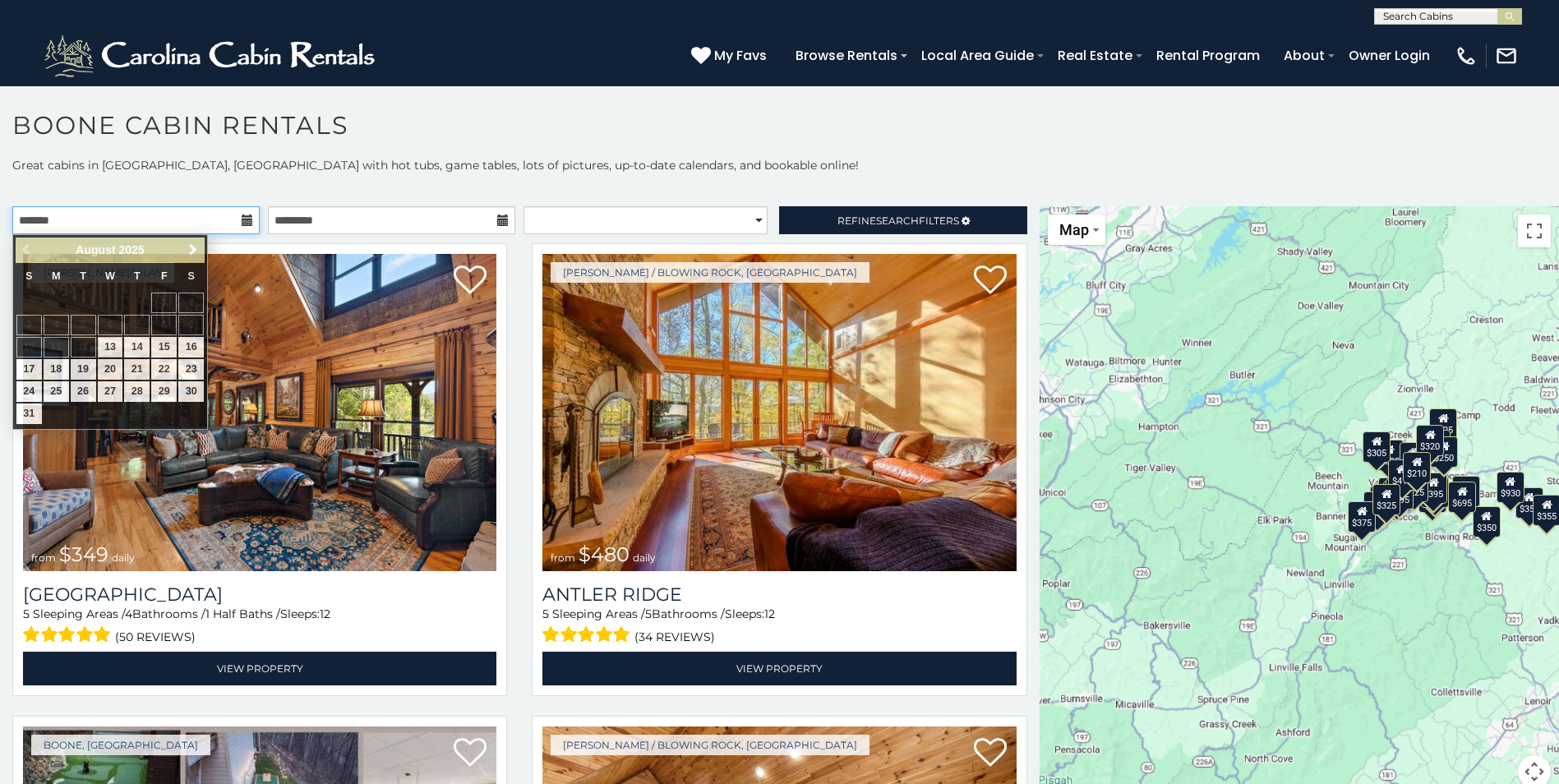
click at [199, 224] on input "text" at bounding box center [135, 220] width 248 height 28
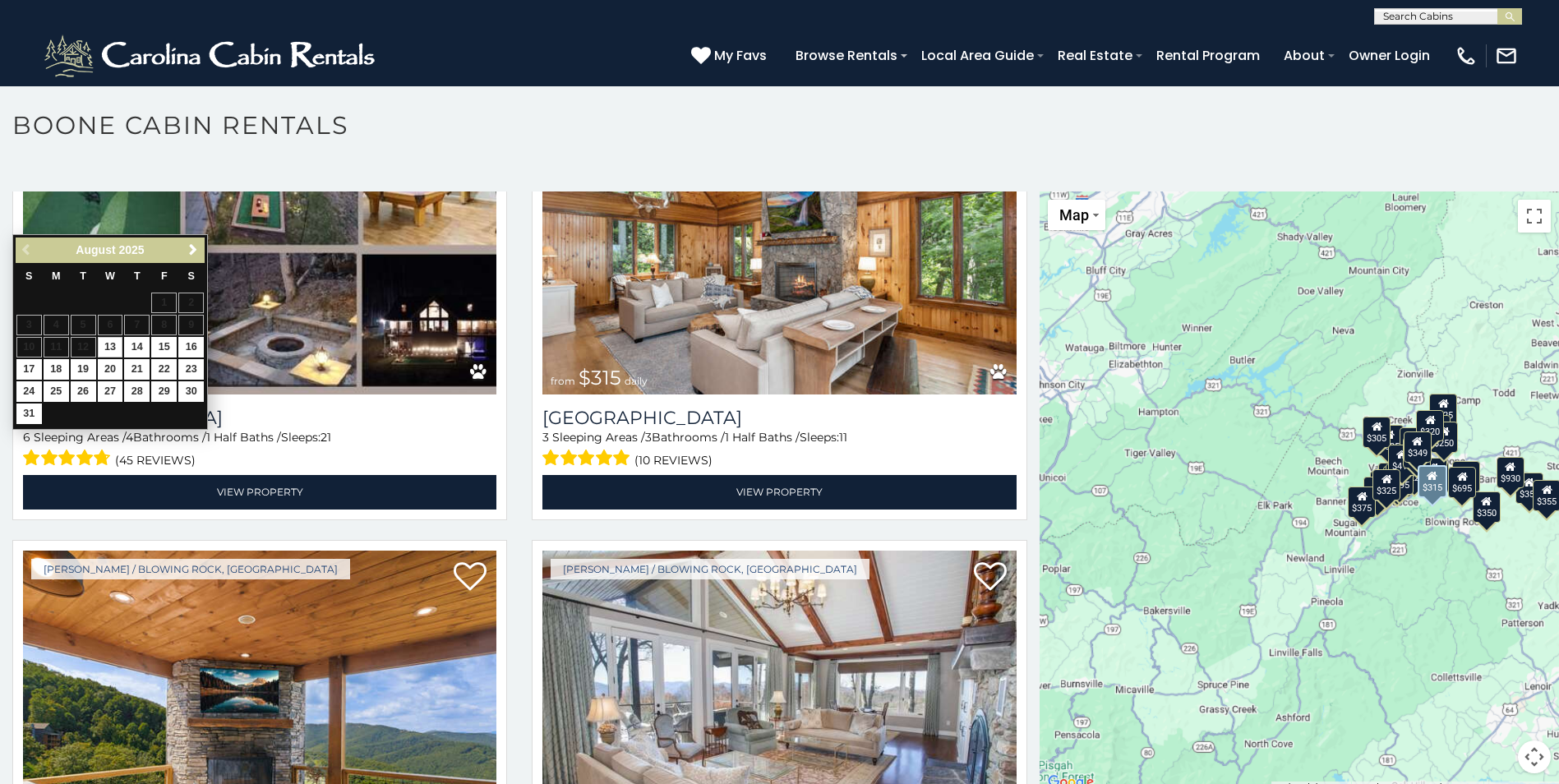
scroll to position [247, 0]
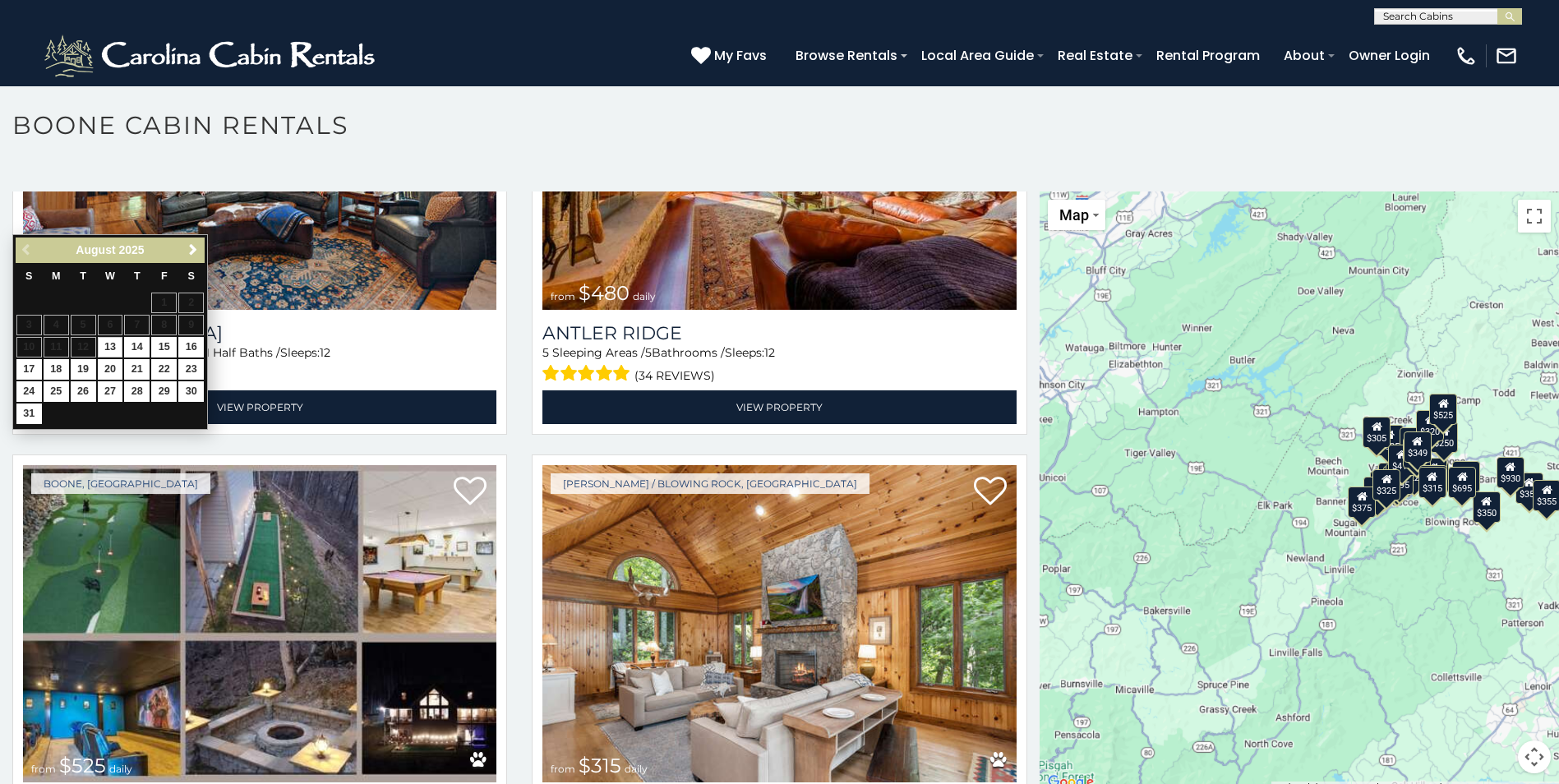
click at [1136, 171] on p at bounding box center [779, 175] width 1559 height 16
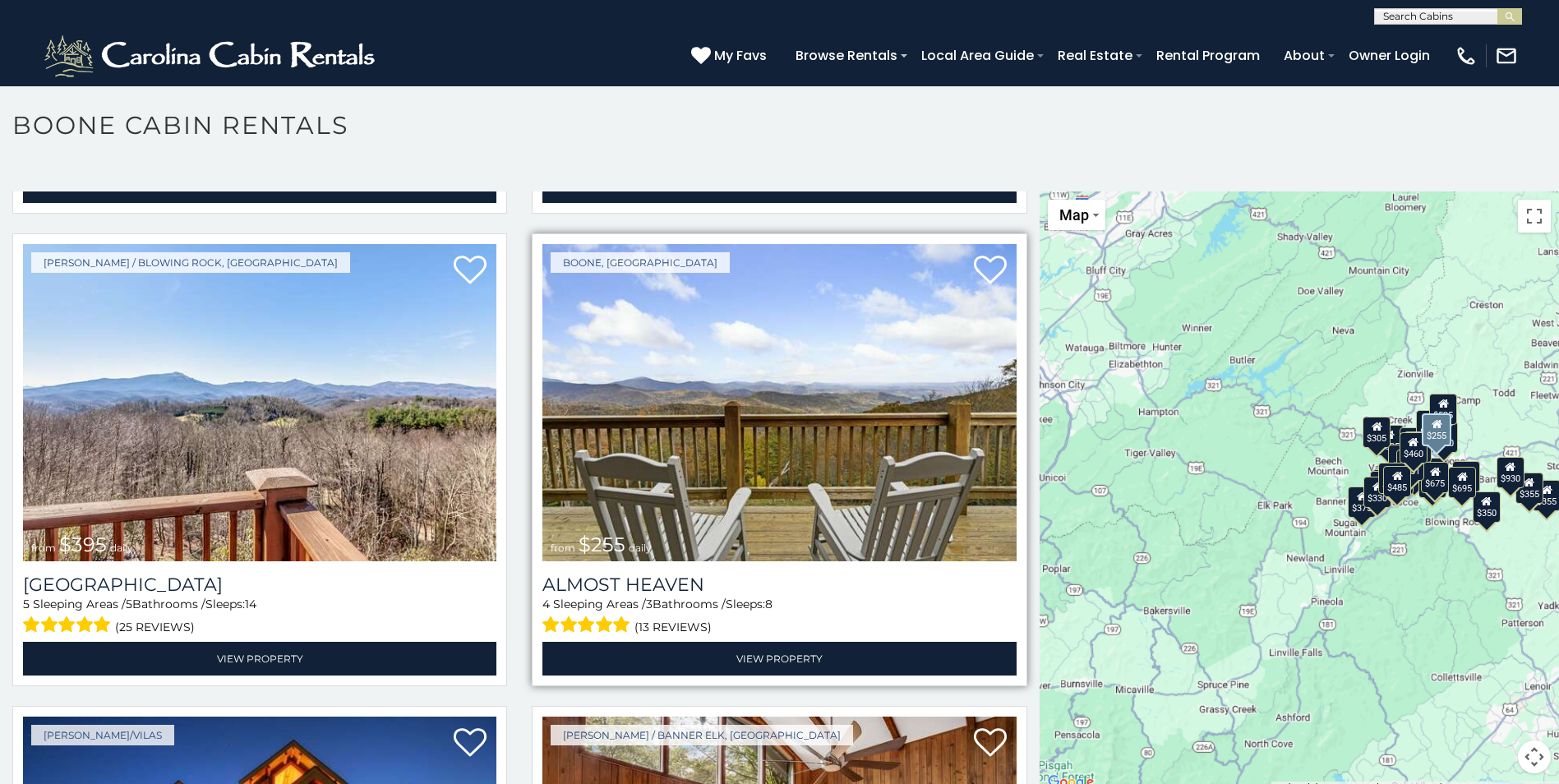
scroll to position [3369, 0]
